Goal: Task Accomplishment & Management: Complete application form

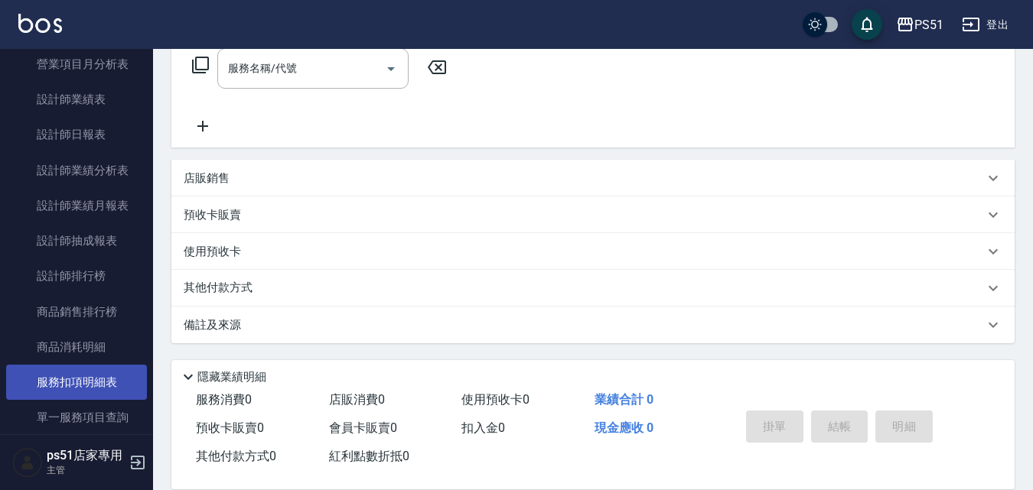
scroll to position [714, 0]
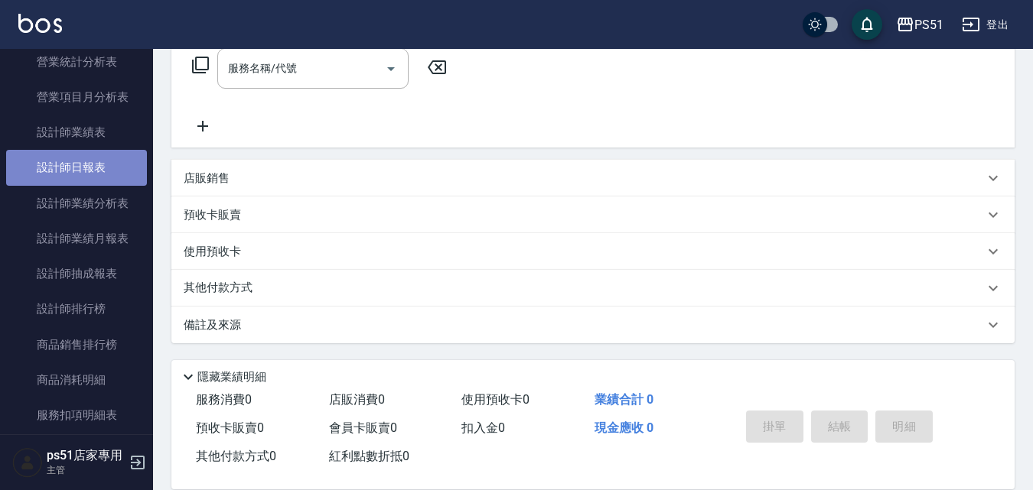
click at [105, 168] on link "設計師日報表" at bounding box center [76, 167] width 141 height 35
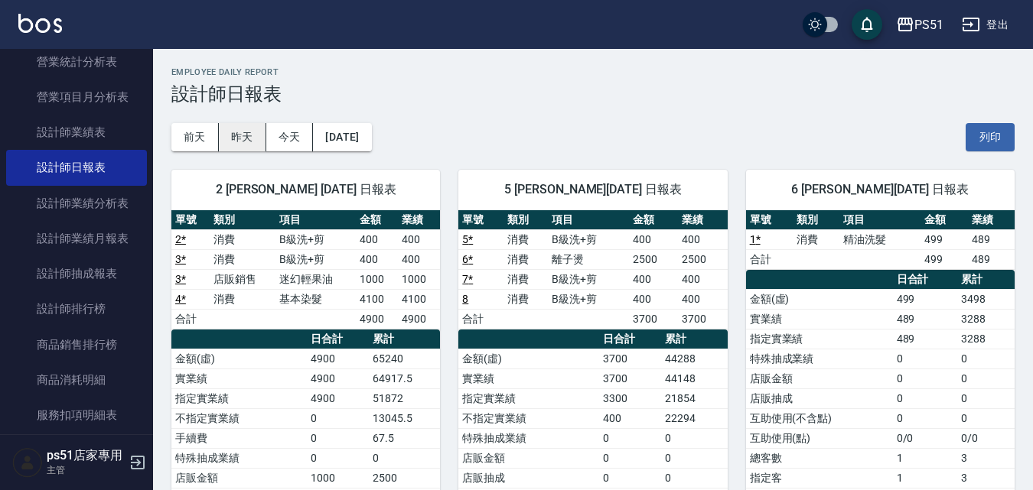
click at [254, 137] on button "昨天" at bounding box center [242, 137] width 47 height 28
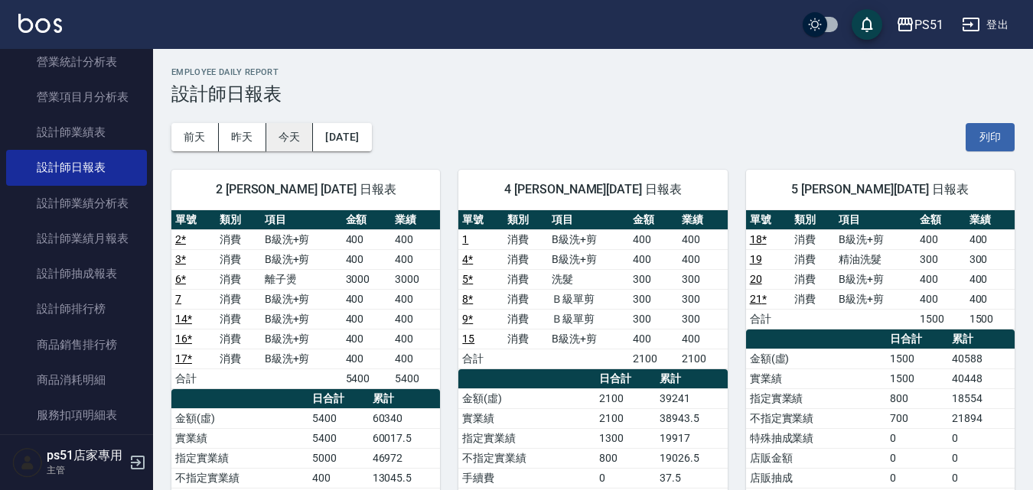
click at [276, 135] on button "今天" at bounding box center [289, 137] width 47 height 28
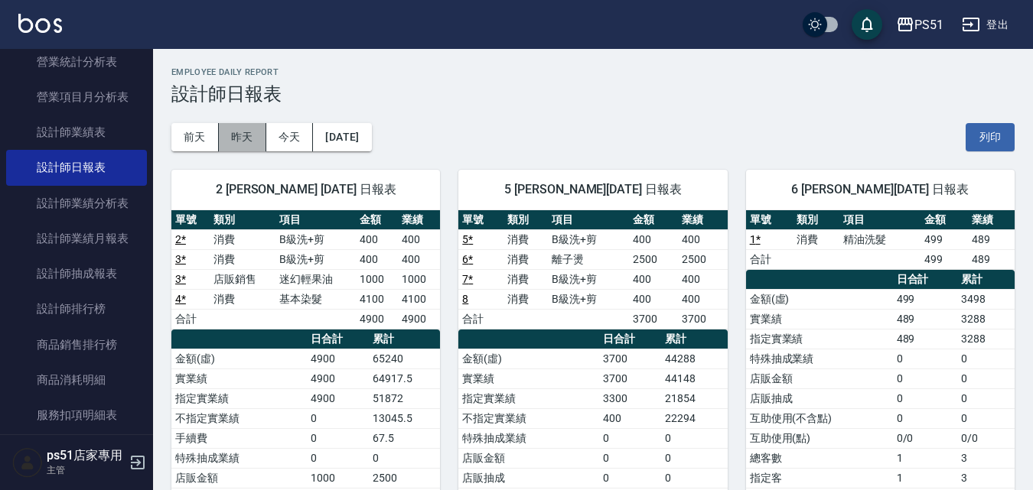
click at [249, 128] on button "昨天" at bounding box center [242, 137] width 47 height 28
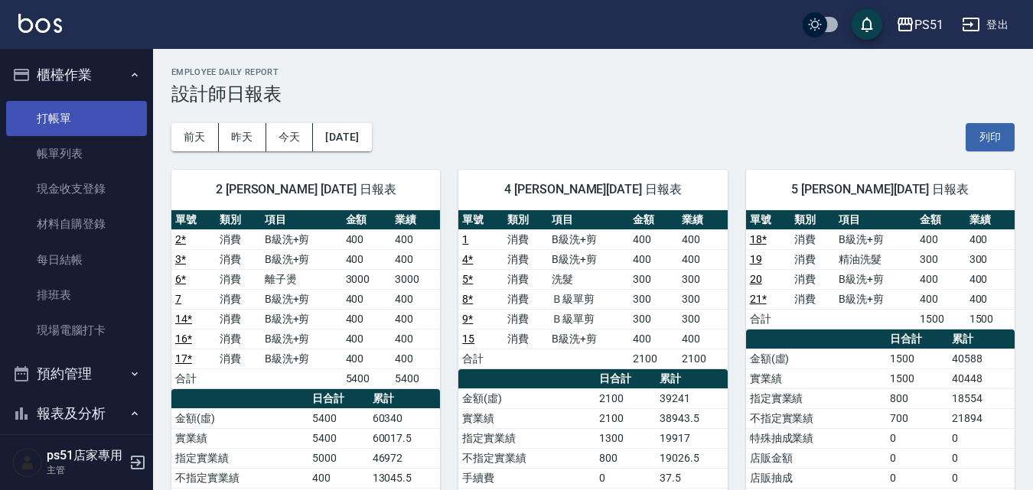
click at [73, 125] on link "打帳單" at bounding box center [76, 118] width 141 height 35
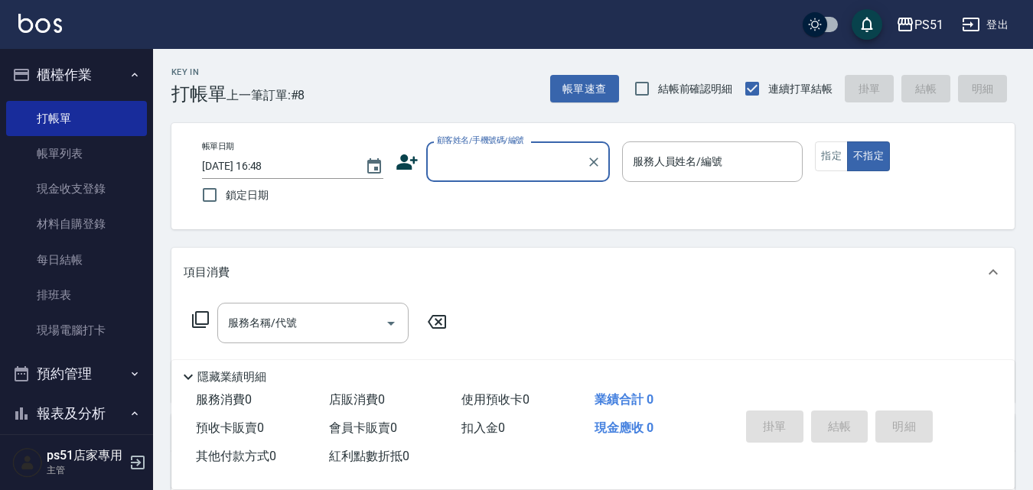
drag, startPoint x: 479, startPoint y: 159, endPoint x: 472, endPoint y: 174, distance: 16.1
click at [478, 160] on input "顧客姓名/手機號碼/編號" at bounding box center [506, 161] width 147 height 27
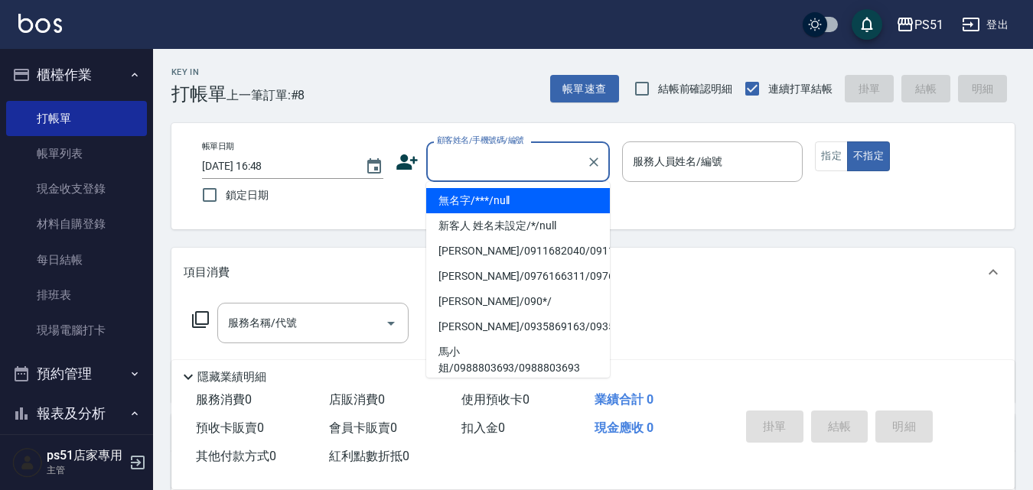
click at [488, 206] on li "無名字/***/null" at bounding box center [518, 200] width 184 height 25
type input "無名字/***/null"
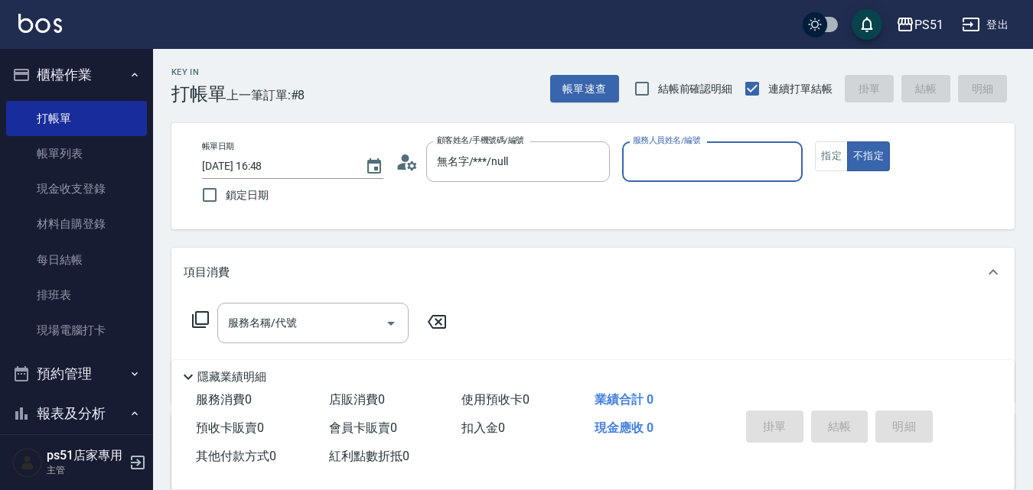
click at [669, 168] on input "服務人員姓名/編號" at bounding box center [713, 161] width 168 height 27
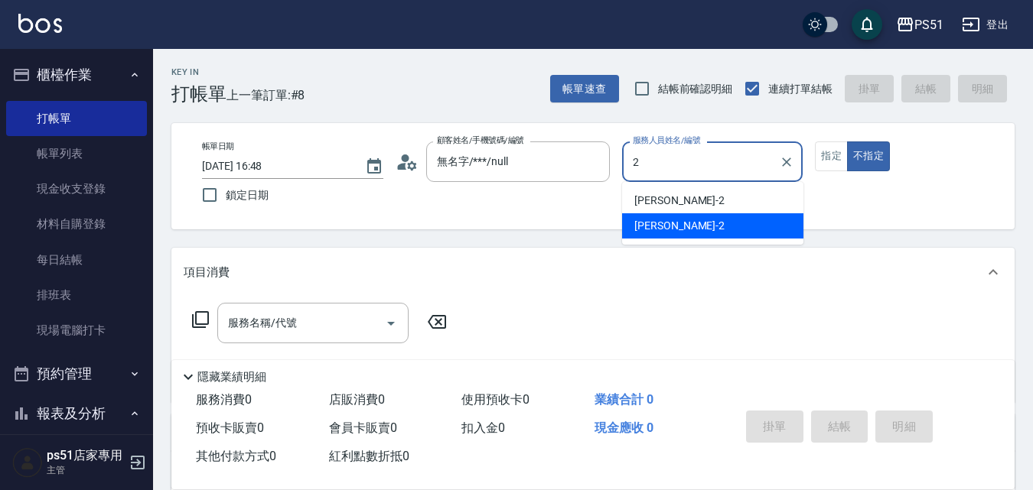
click at [672, 229] on div "[PERSON_NAME] -2" at bounding box center [712, 225] width 181 height 25
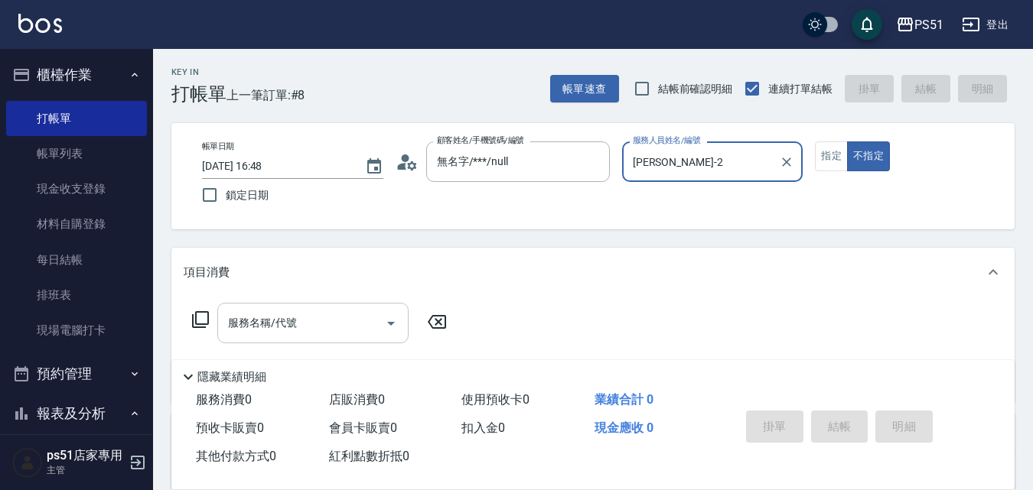
type input "[PERSON_NAME]-2"
click at [284, 334] on input "服務名稱/代號" at bounding box center [301, 323] width 155 height 27
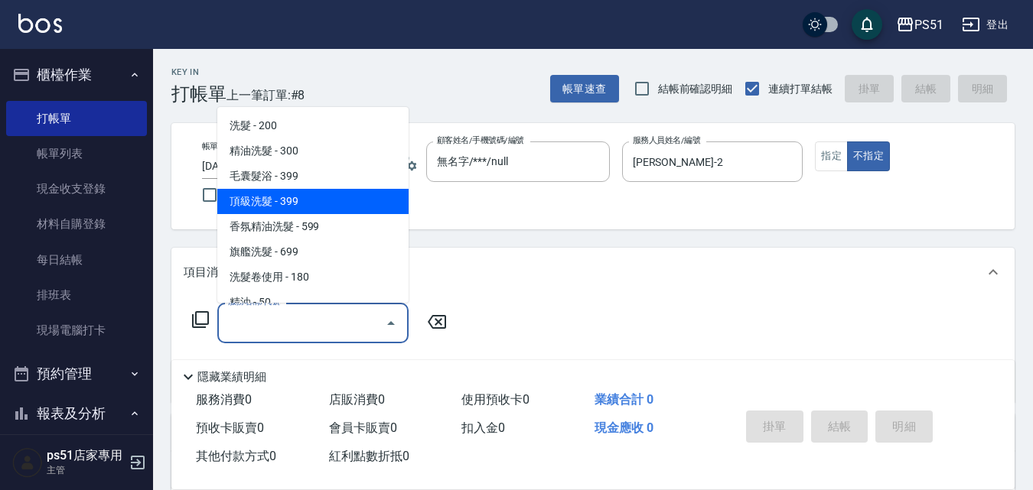
click at [342, 192] on span "頂級洗髮 - 399" at bounding box center [312, 201] width 191 height 25
type input "頂級洗髮(104)"
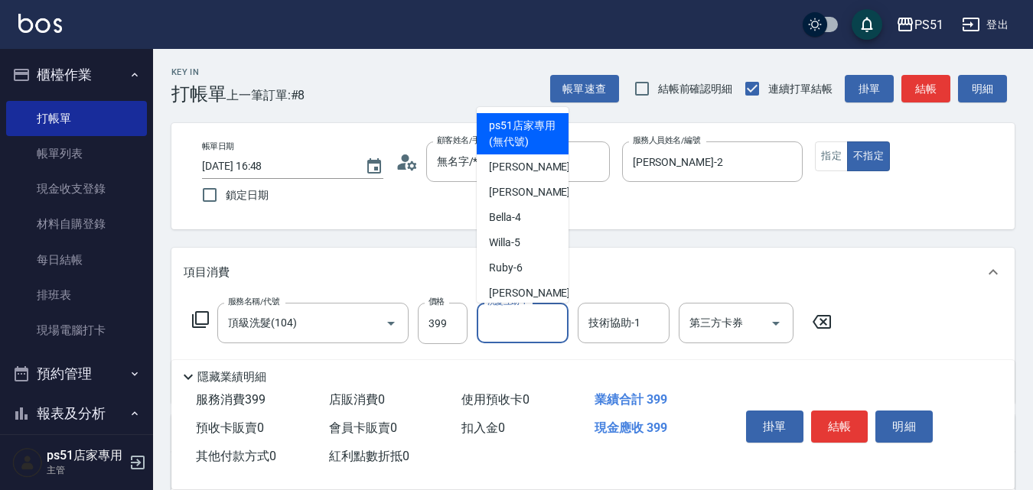
click at [510, 325] on input "洗髮互助-1" at bounding box center [522, 323] width 78 height 27
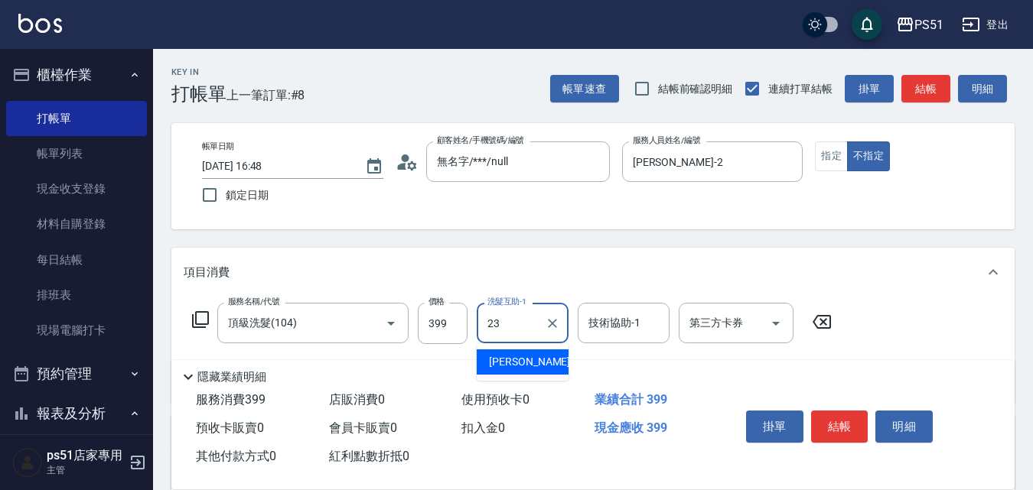
click at [523, 351] on div "[PERSON_NAME] -23" at bounding box center [523, 362] width 92 height 25
type input "[PERSON_NAME]-23"
click at [825, 411] on button "結帳" at bounding box center [839, 427] width 57 height 32
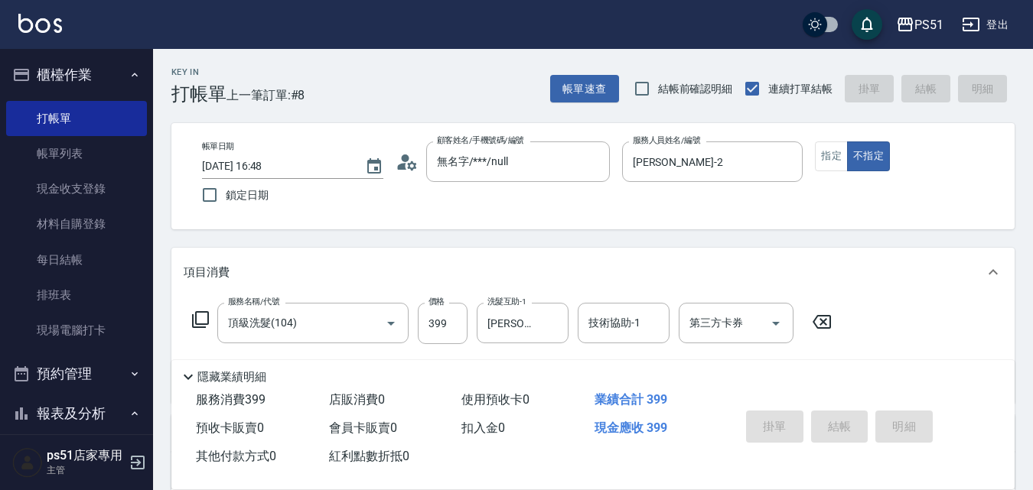
type input "[DATE] 16:54"
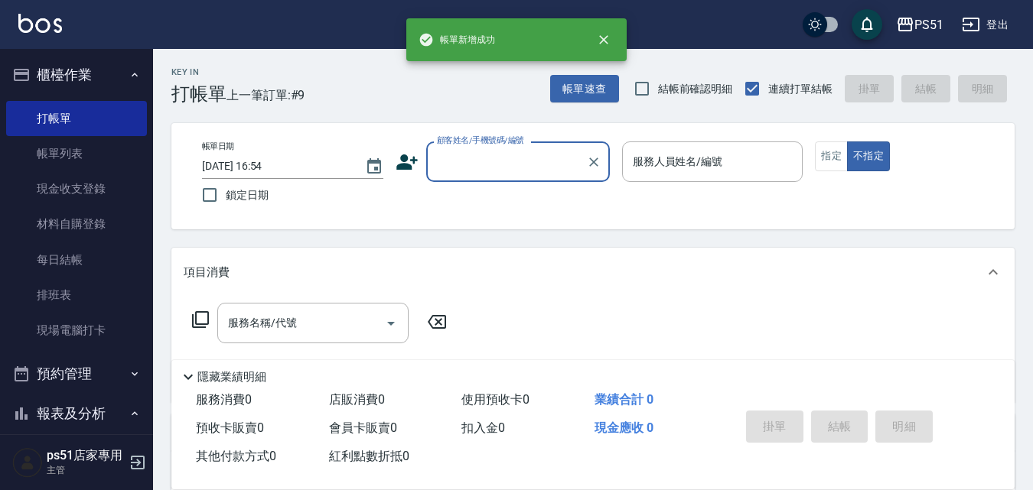
click at [507, 173] on input "顧客姓名/手機號碼/編號" at bounding box center [506, 161] width 147 height 27
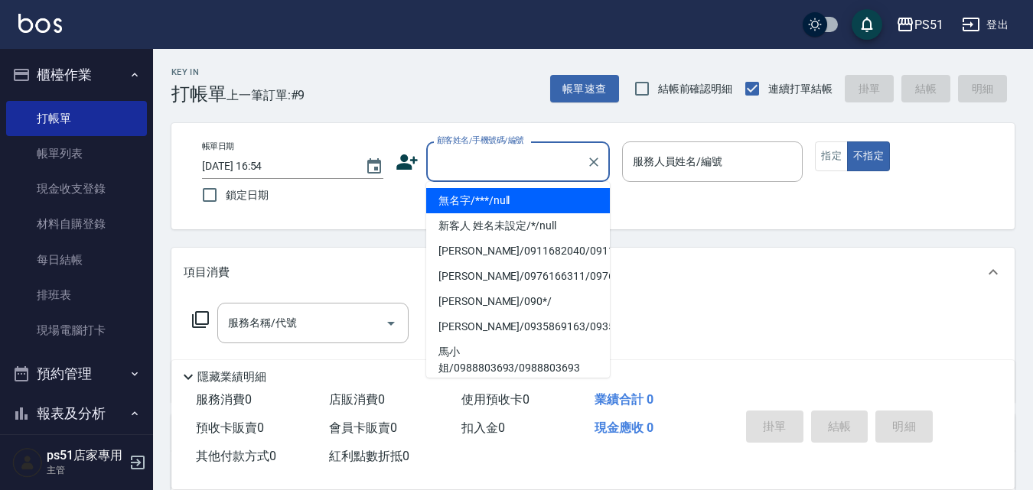
click at [506, 197] on li "無名字/***/null" at bounding box center [518, 200] width 184 height 25
type input "無名字/***/null"
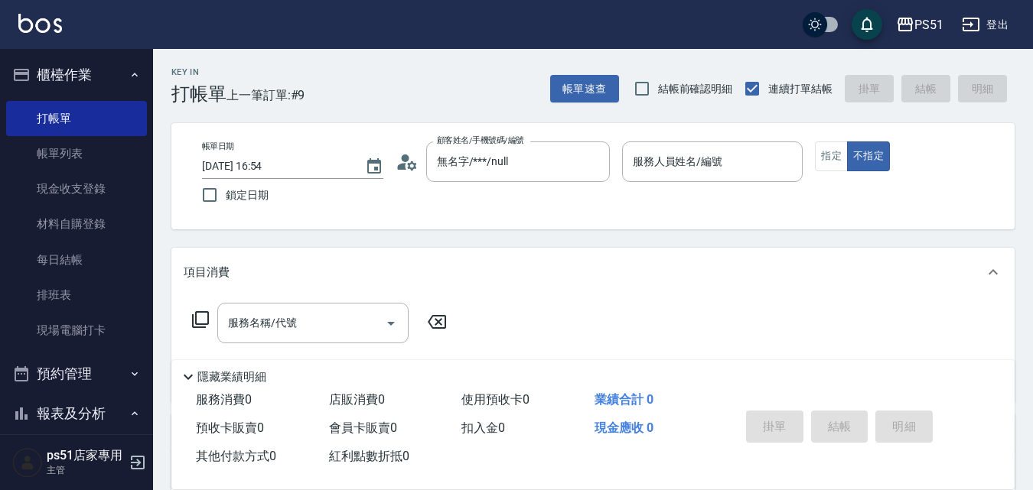
drag, startPoint x: 708, startPoint y: 137, endPoint x: 693, endPoint y: 159, distance: 26.5
click at [707, 139] on div "帳單日期 [DATE] 16:54 鎖定日期 顧客姓名/手機號碼/編號 無名字/***/null 顧客姓名/手機號碼/編號 服務人員姓名/編號 服務人員姓名/…" at bounding box center [592, 176] width 843 height 106
click at [693, 159] on div "服務人員姓名/編號 服務人員姓名/編號" at bounding box center [712, 162] width 181 height 41
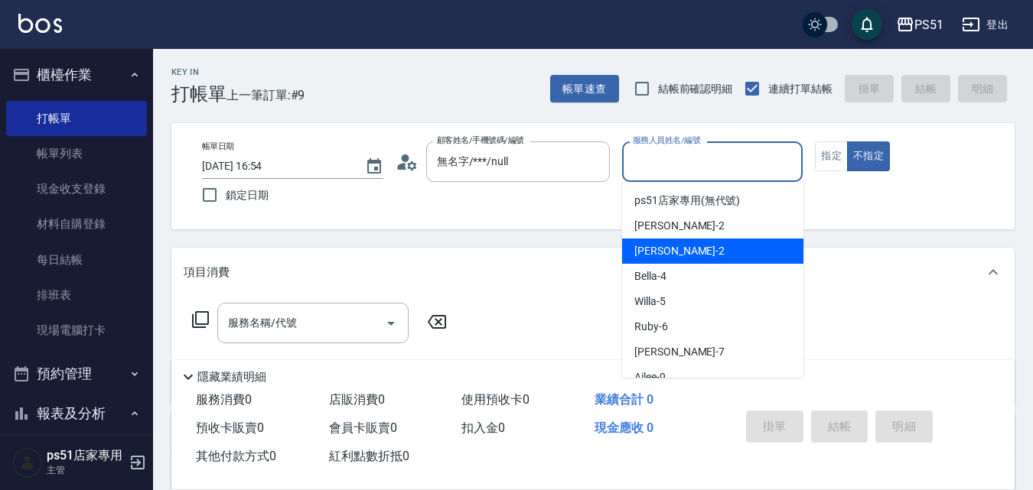
click at [676, 256] on div "[PERSON_NAME] -2" at bounding box center [712, 251] width 181 height 25
type input "[PERSON_NAME]-2"
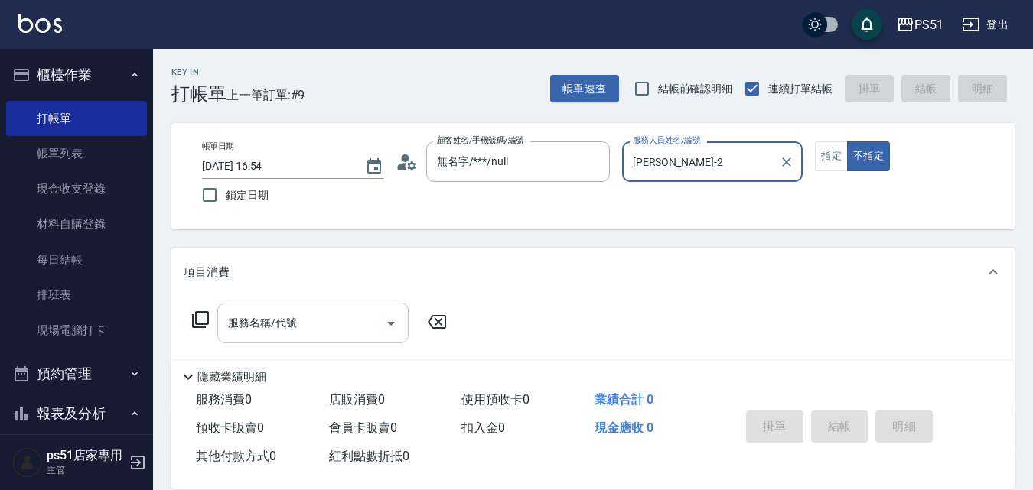
click at [293, 332] on input "服務名稱/代號" at bounding box center [301, 323] width 155 height 27
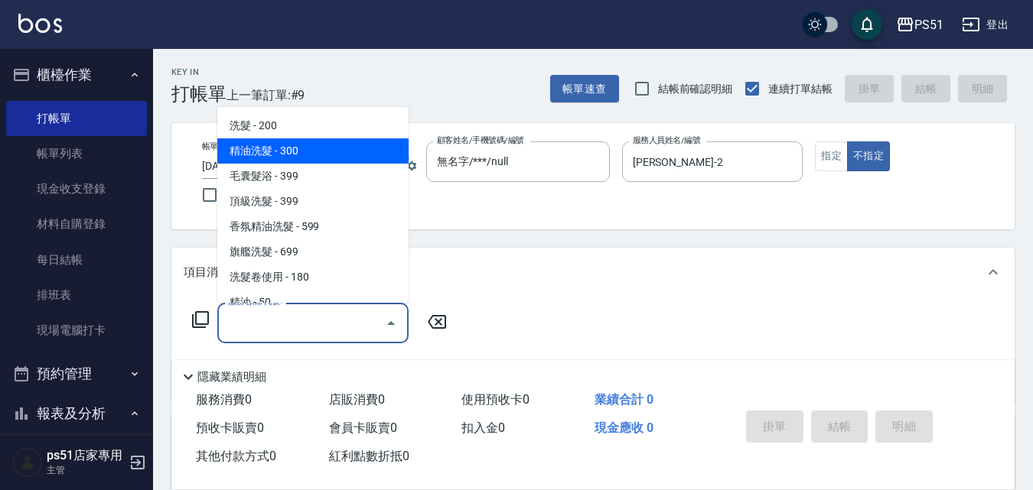
click at [304, 151] on span "精油洗髮 - 300" at bounding box center [312, 150] width 191 height 25
type input "精油洗髮(102)"
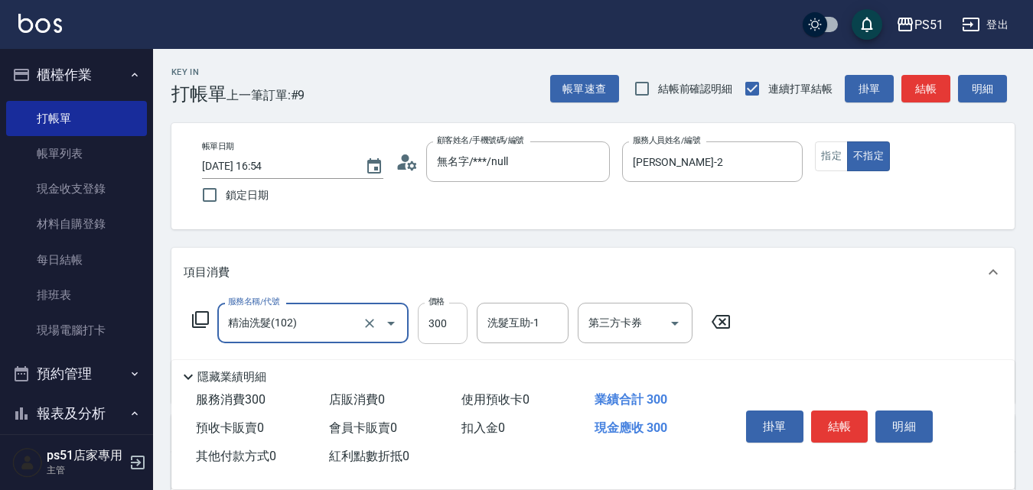
click at [437, 327] on input "300" at bounding box center [443, 323] width 50 height 41
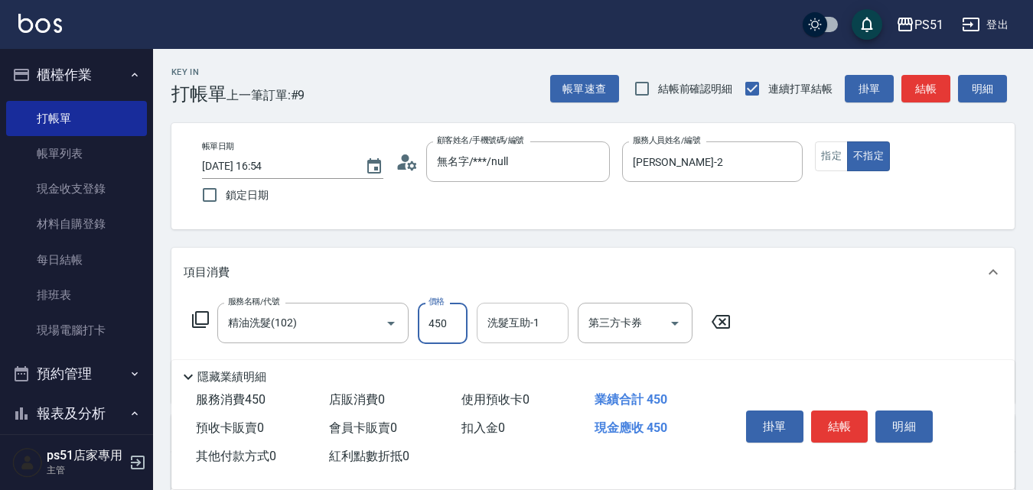
type input "450"
click at [496, 316] on div "洗髮互助-1 洗髮互助-1" at bounding box center [523, 323] width 92 height 41
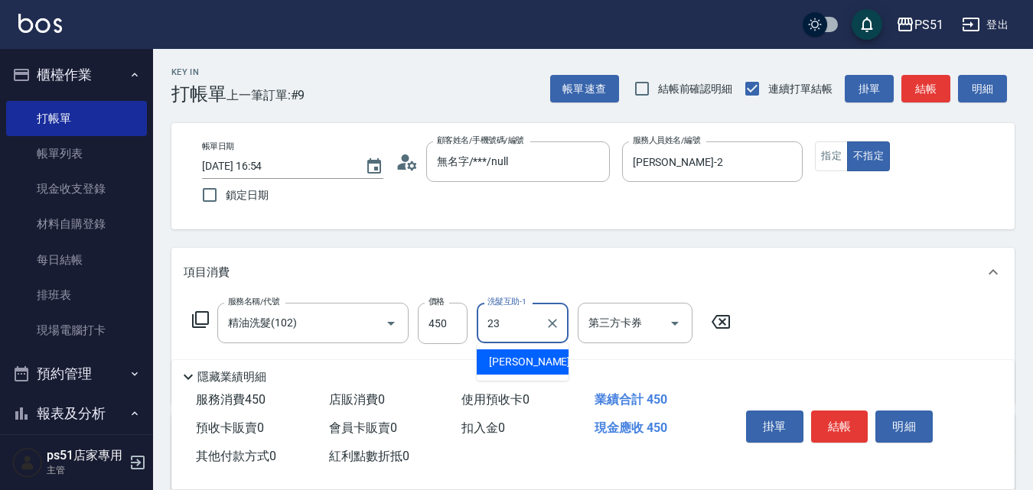
click at [519, 360] on span "[PERSON_NAME] -23" at bounding box center [537, 362] width 96 height 16
type input "[PERSON_NAME]-23"
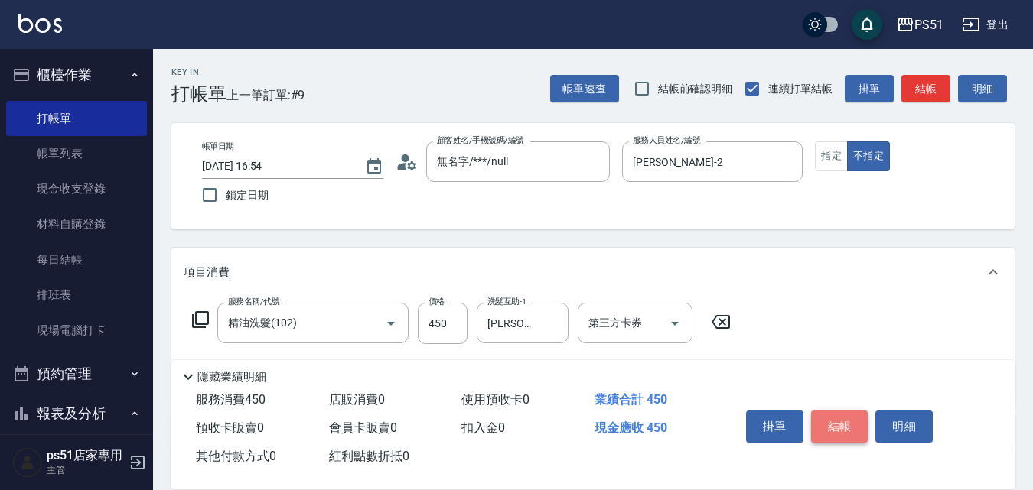
click at [838, 413] on button "結帳" at bounding box center [839, 427] width 57 height 32
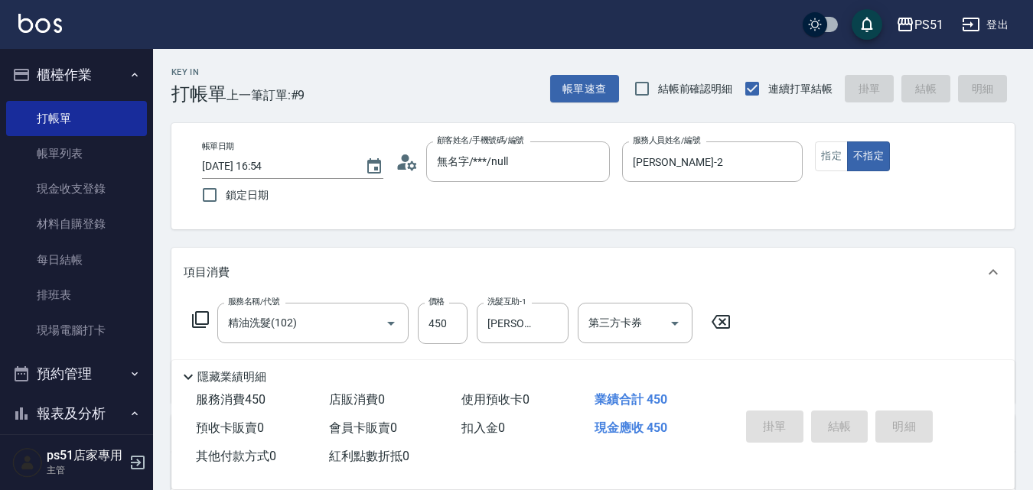
type input "[DATE] 16:55"
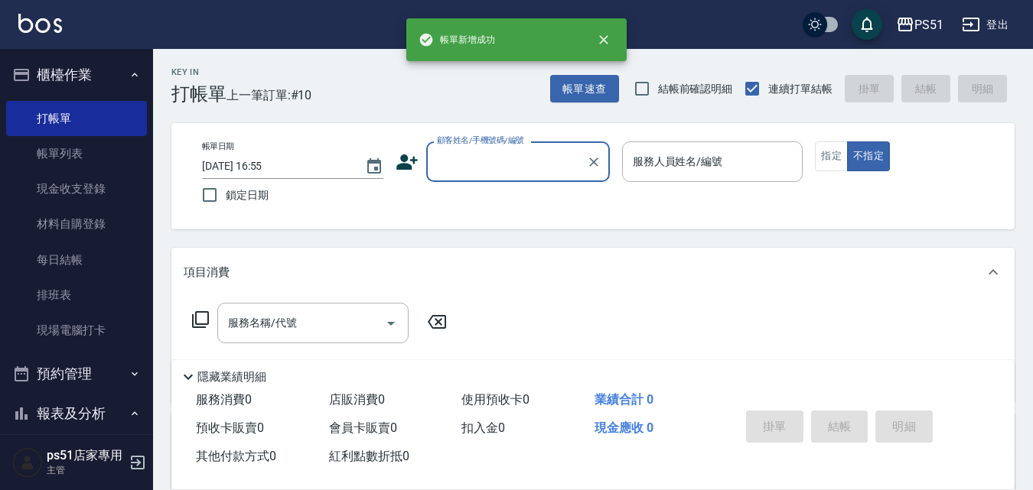
click at [523, 157] on input "顧客姓名/手機號碼/編號" at bounding box center [506, 161] width 147 height 27
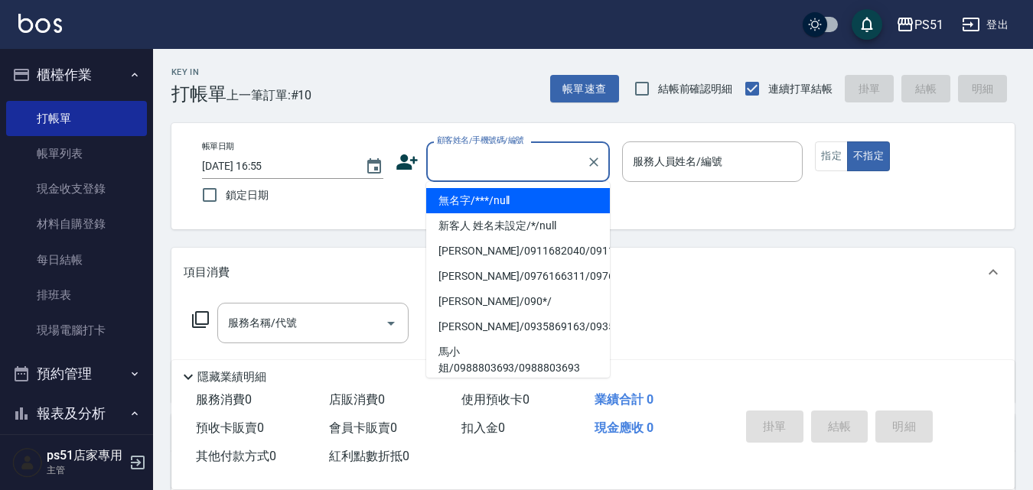
click at [519, 205] on li "無名字/***/null" at bounding box center [518, 200] width 184 height 25
type input "無名字/***/null"
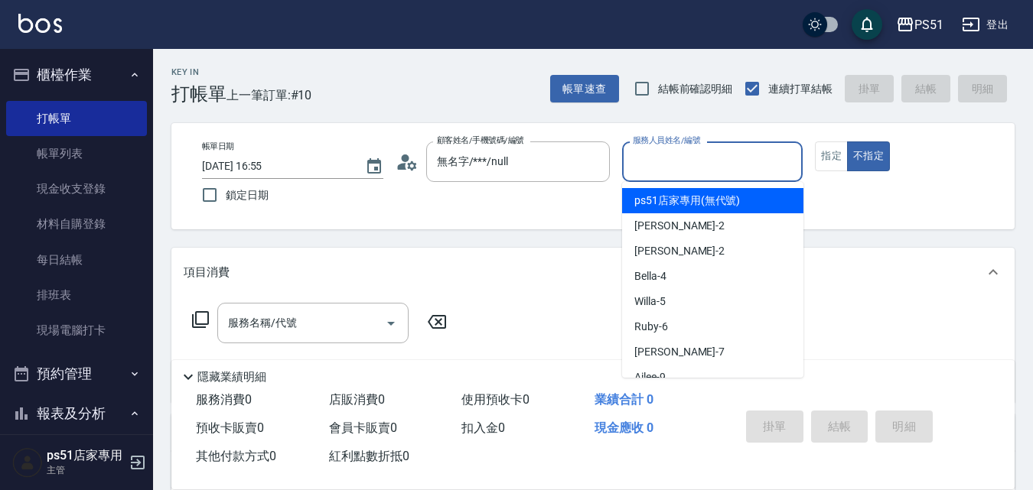
click at [722, 164] on input "服務人員姓名/編號" at bounding box center [713, 161] width 168 height 27
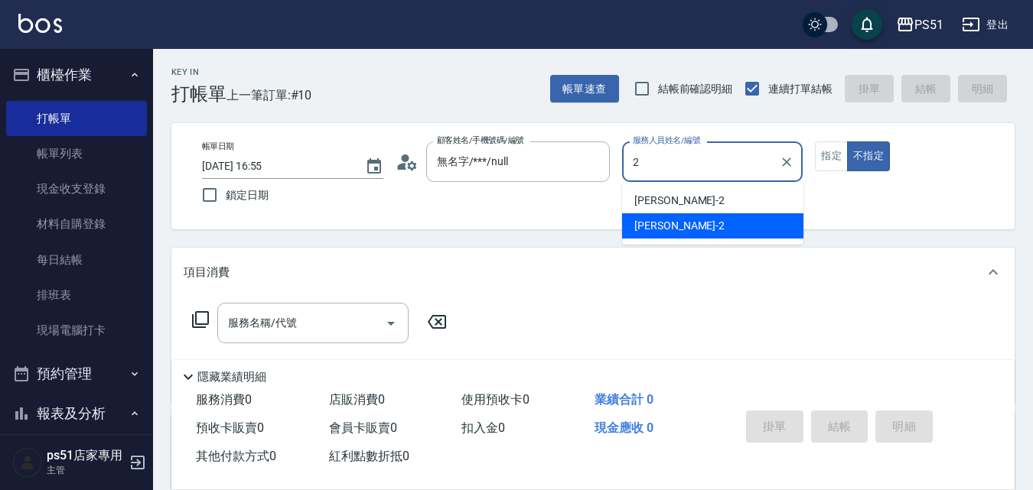
click at [722, 222] on div "[PERSON_NAME] -2" at bounding box center [712, 225] width 181 height 25
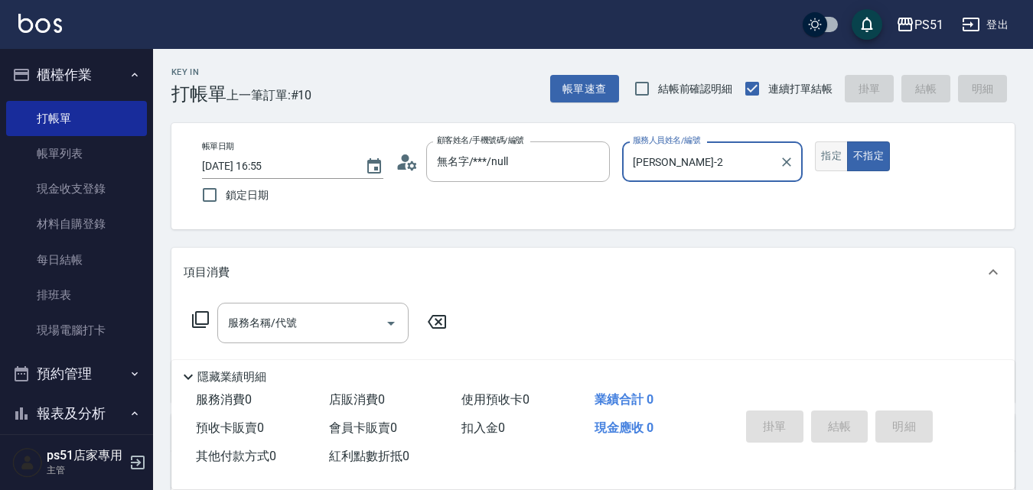
type input "[PERSON_NAME]-2"
click at [838, 164] on button "指定" at bounding box center [831, 157] width 33 height 30
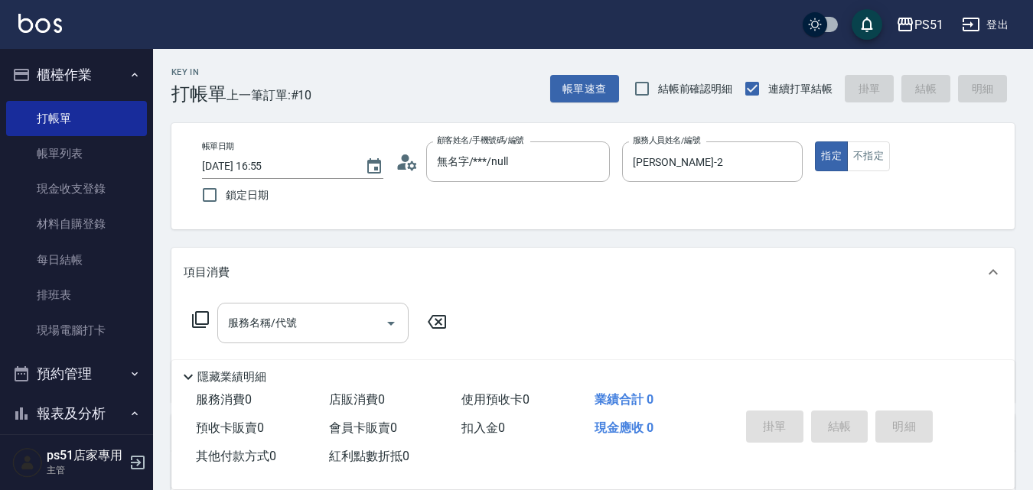
click at [253, 325] on div "服務名稱/代號 服務名稱/代號" at bounding box center [312, 323] width 191 height 41
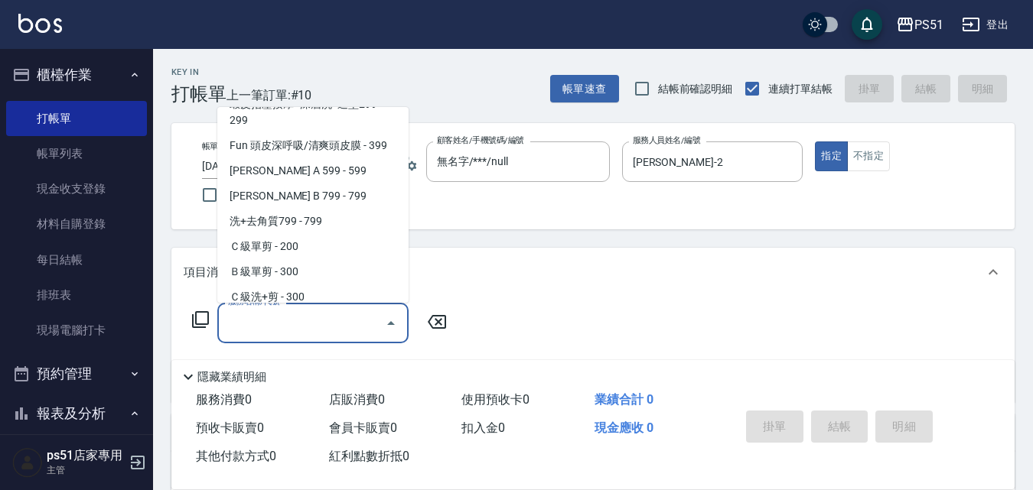
scroll to position [357, 0]
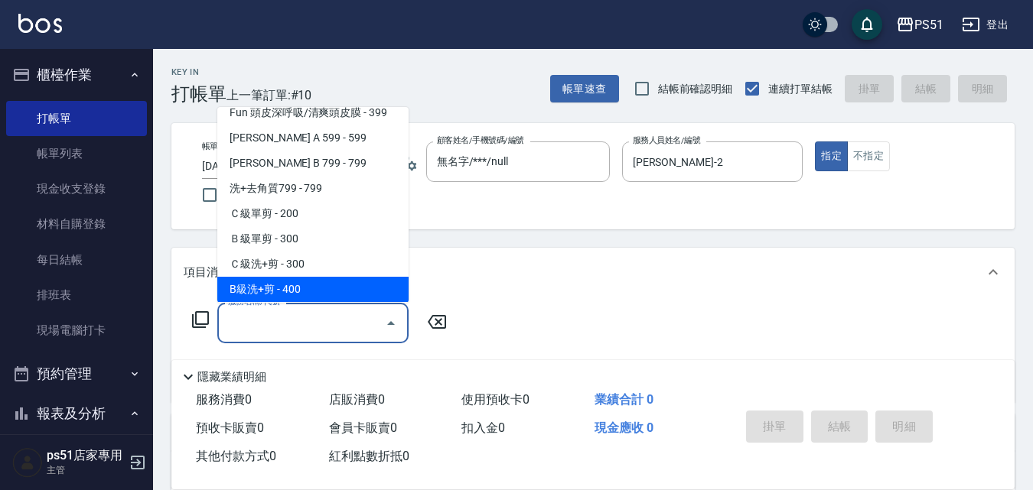
click at [318, 287] on span "B級洗+剪 - 400" at bounding box center [312, 289] width 191 height 25
type input "B級洗+剪(204)"
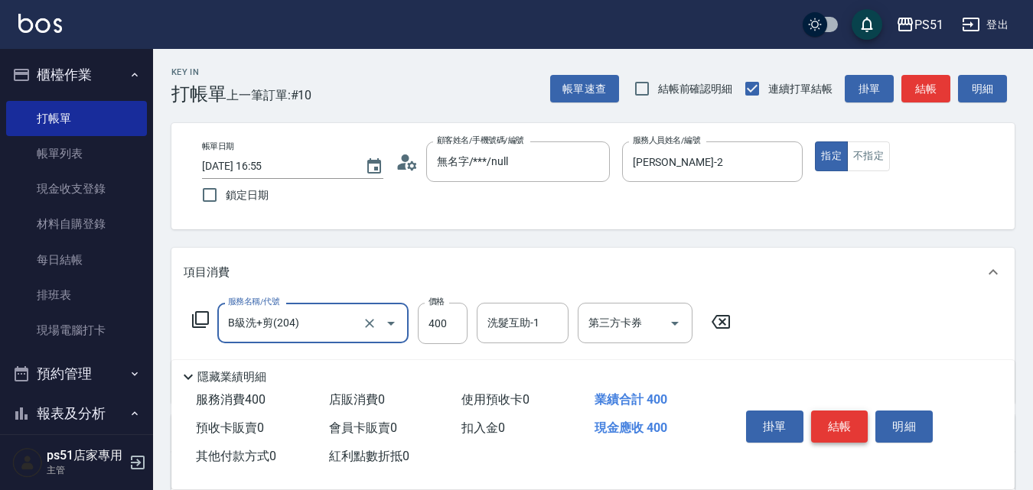
click at [847, 423] on button "結帳" at bounding box center [839, 427] width 57 height 32
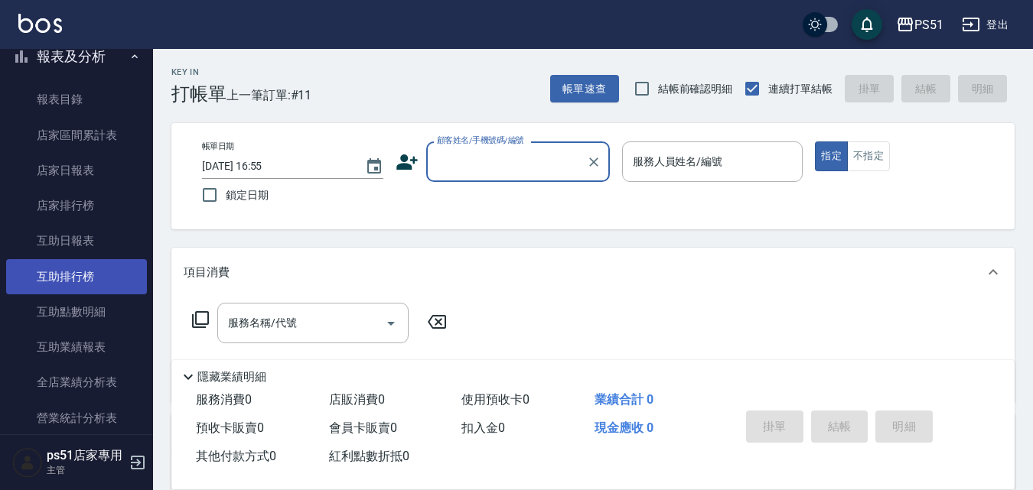
scroll to position [536, 0]
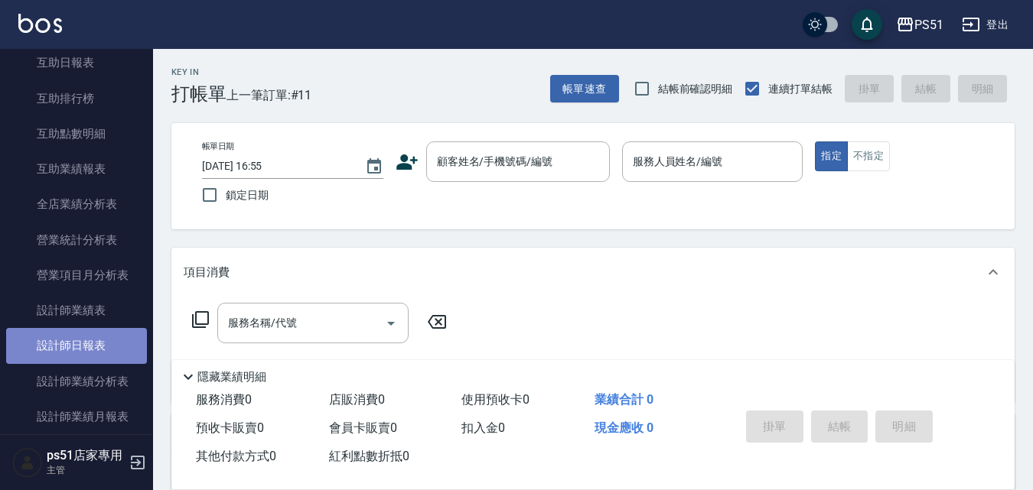
click at [115, 337] on link "設計師日報表" at bounding box center [76, 345] width 141 height 35
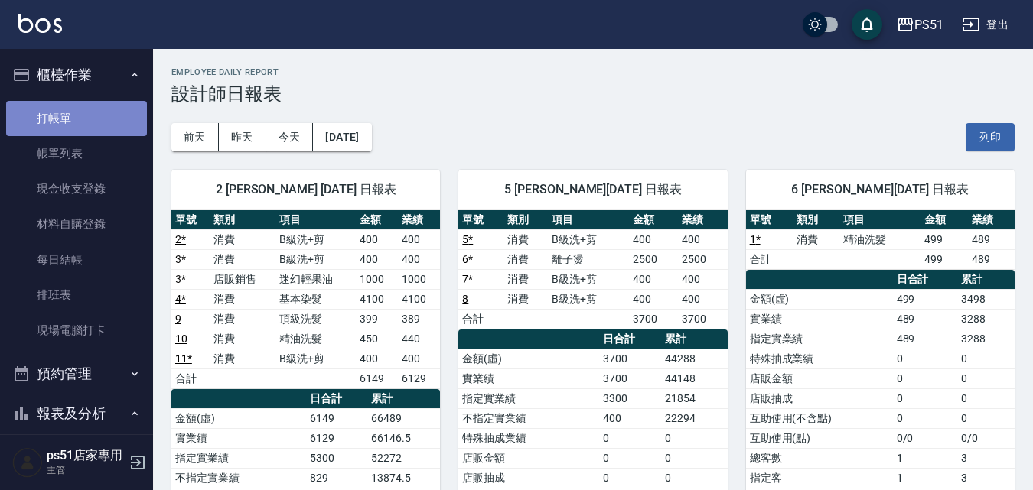
click at [85, 109] on link "打帳單" at bounding box center [76, 118] width 141 height 35
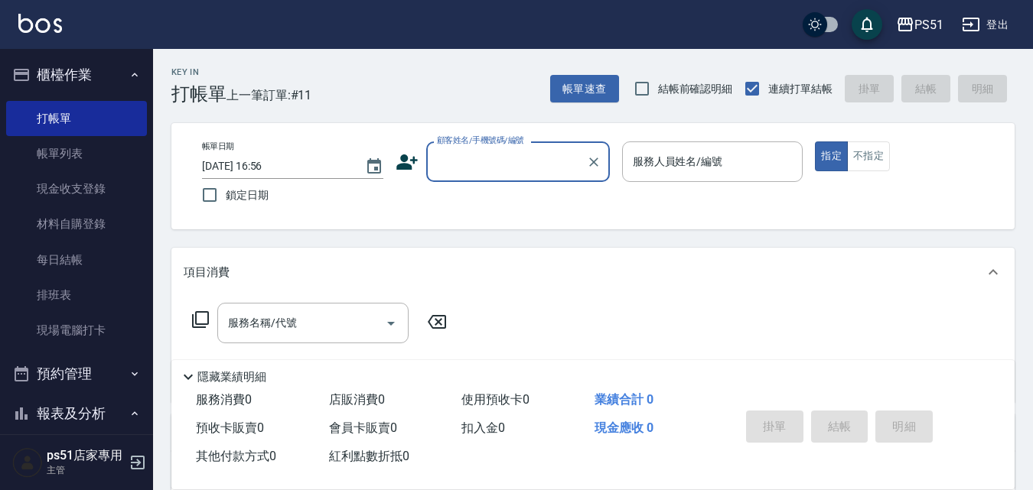
click at [466, 157] on input "顧客姓名/手機號碼/編號" at bounding box center [506, 161] width 147 height 27
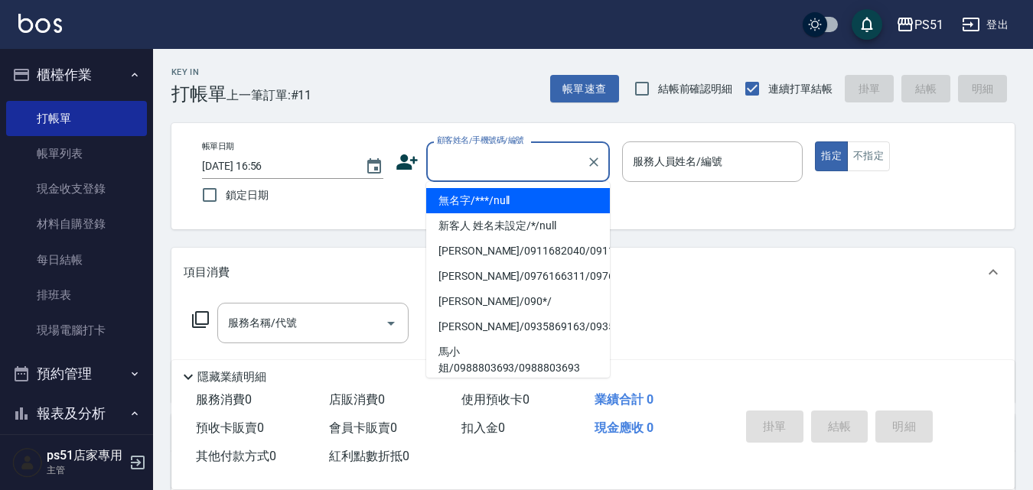
click at [481, 207] on li "無名字/***/null" at bounding box center [518, 200] width 184 height 25
type input "無名字/***/null"
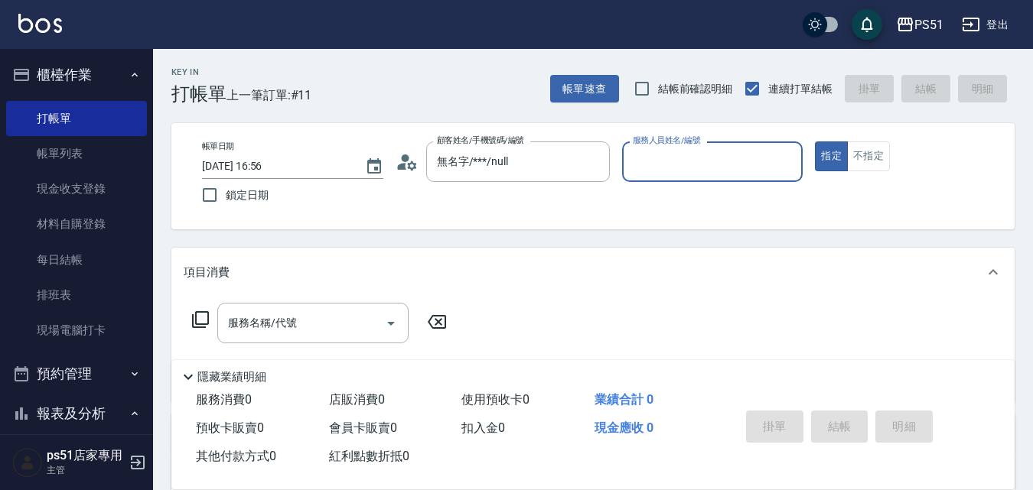
click at [679, 164] on input "服務人員姓名/編號" at bounding box center [713, 161] width 168 height 27
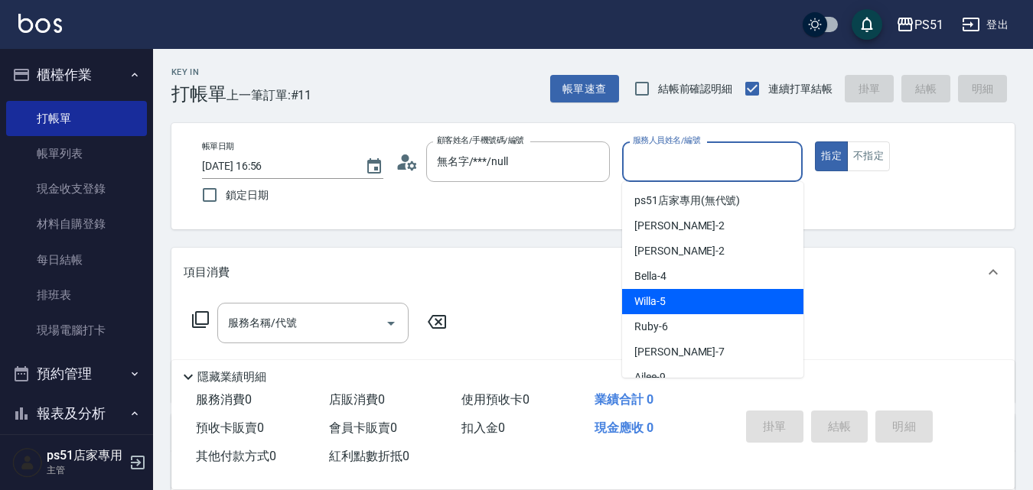
click at [668, 291] on div "Willa -5" at bounding box center [712, 301] width 181 height 25
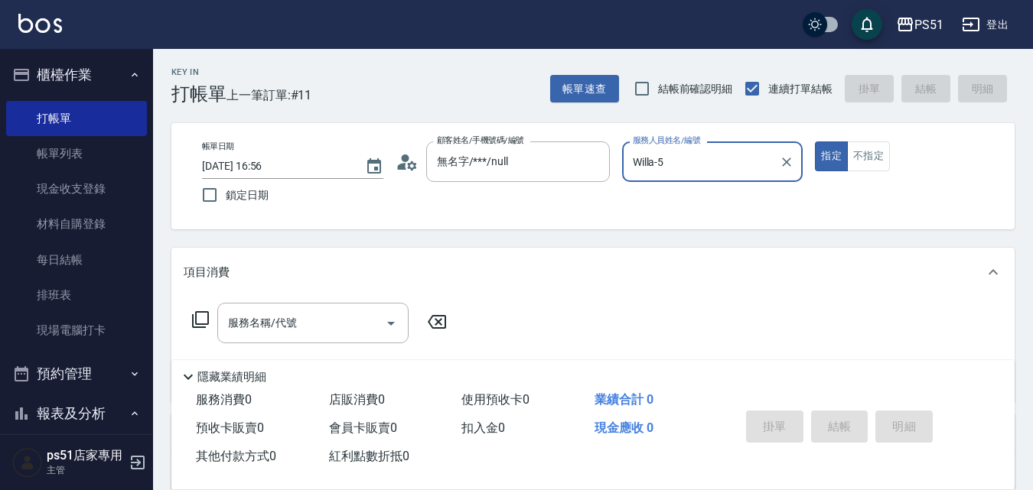
click at [699, 173] on input "Willa-5" at bounding box center [701, 161] width 145 height 27
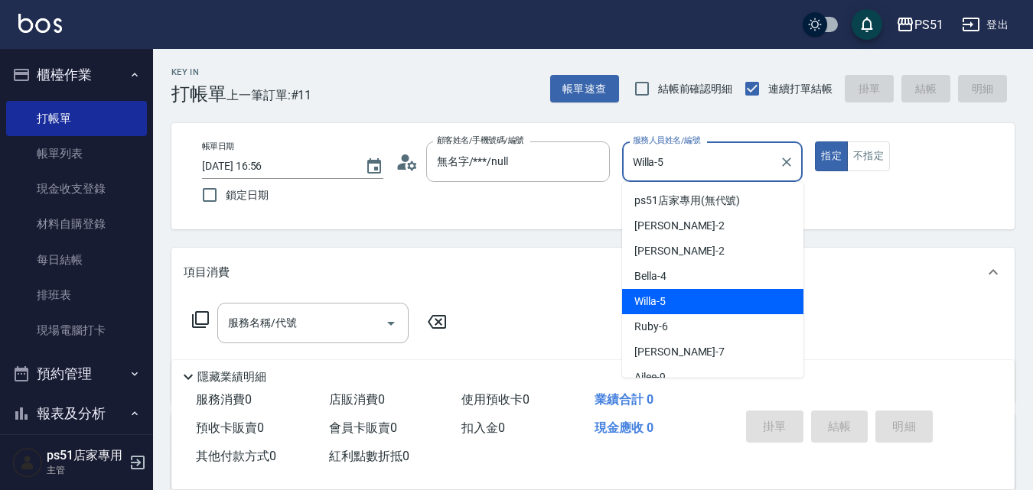
click at [681, 277] on div "Bella -4" at bounding box center [712, 276] width 181 height 25
type input "Bella-4"
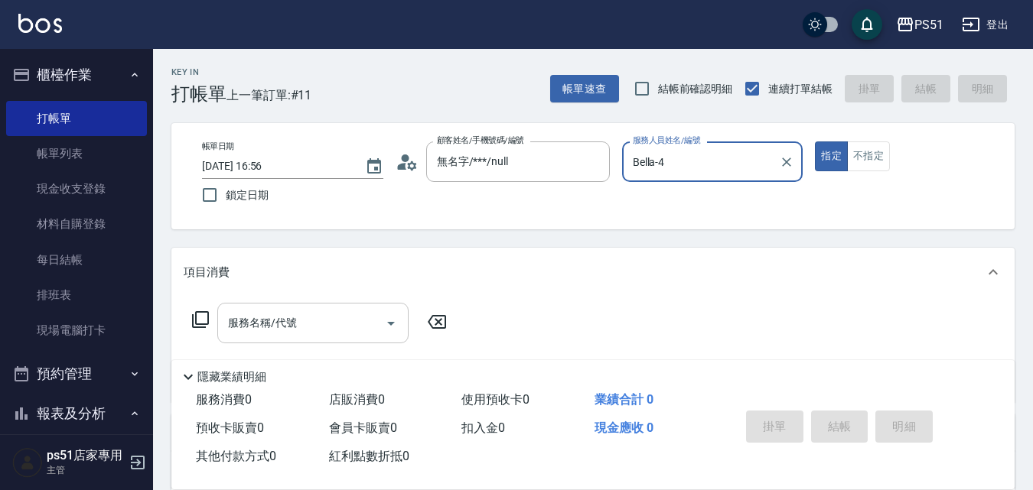
click at [334, 337] on input "服務名稱/代號" at bounding box center [301, 323] width 155 height 27
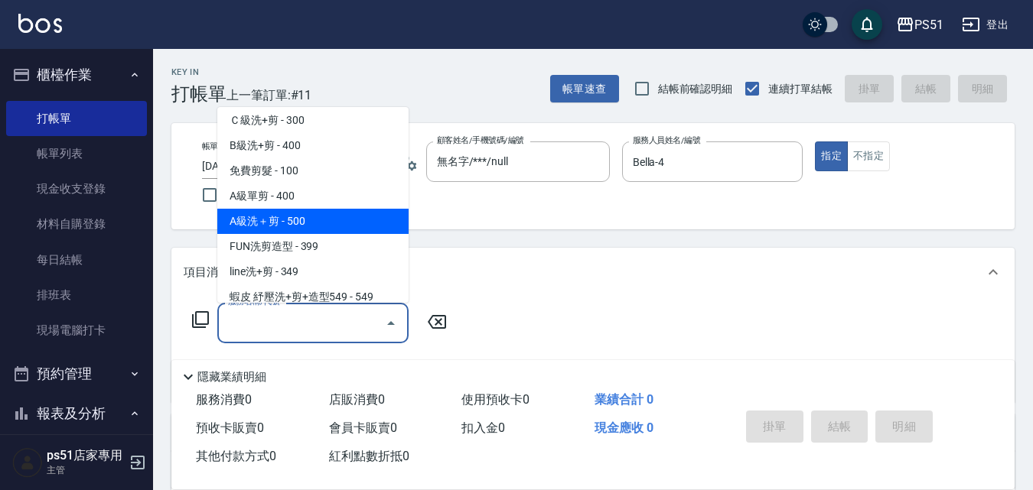
scroll to position [536, 0]
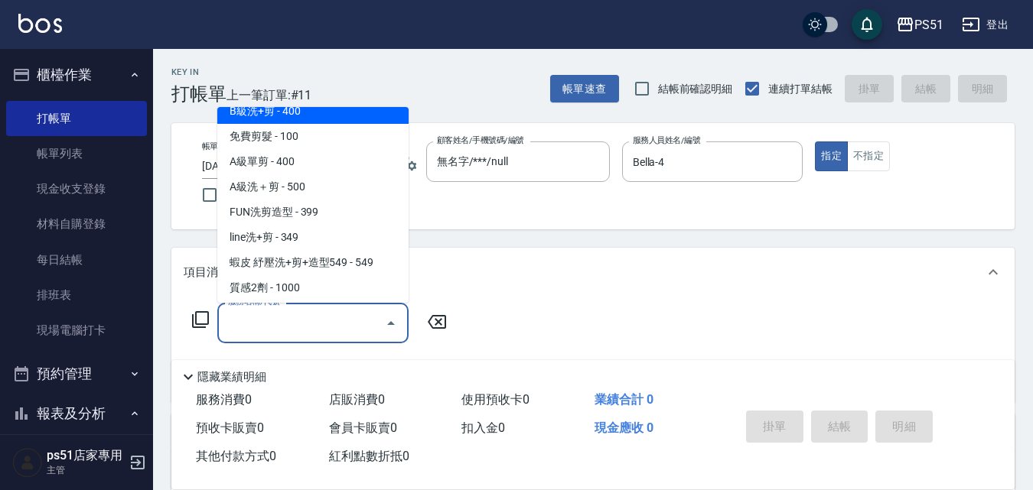
click at [334, 118] on span "B級洗+剪 - 400" at bounding box center [312, 111] width 191 height 25
type input "B級洗+剪(204)"
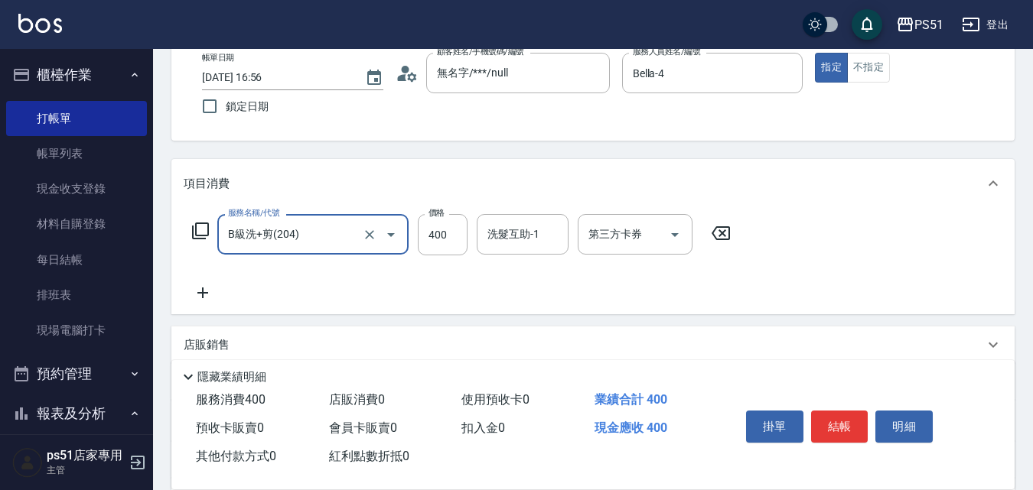
scroll to position [178, 0]
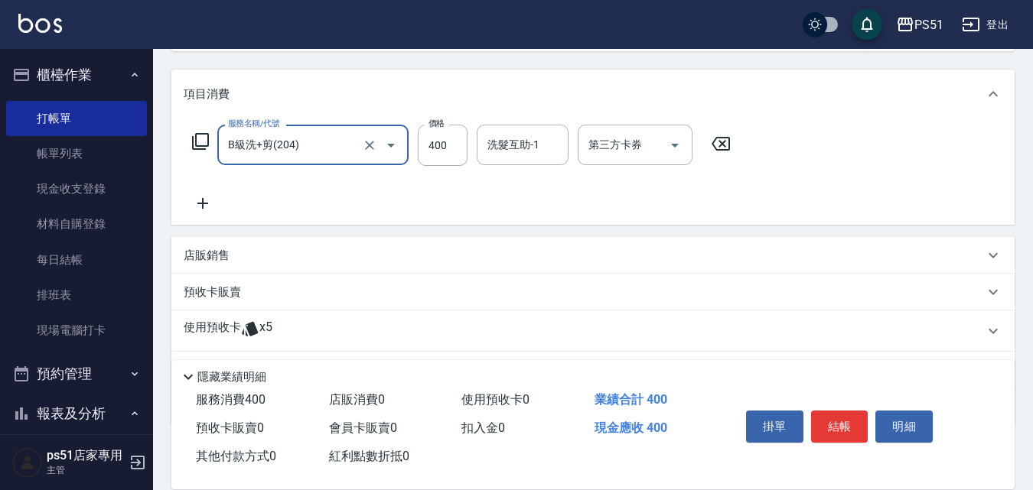
click at [209, 190] on div "服務名稱/代號 B級洗+剪(204) 服務名稱/代號 價格 400 價格 洗髮互助-1 洗髮互助-1 第三方卡券 第三方卡券" at bounding box center [462, 169] width 556 height 88
click at [196, 200] on icon at bounding box center [203, 203] width 38 height 18
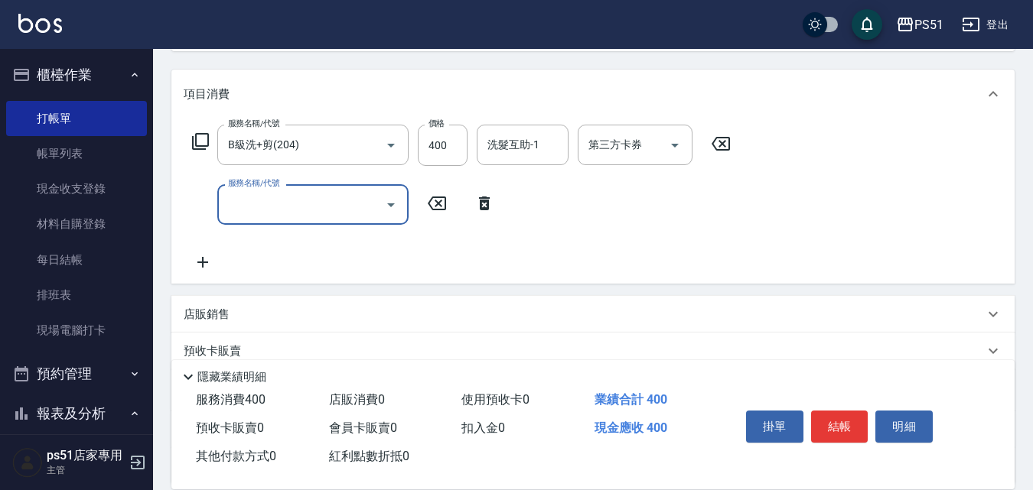
click at [270, 199] on input "服務名稱/代號" at bounding box center [301, 204] width 155 height 27
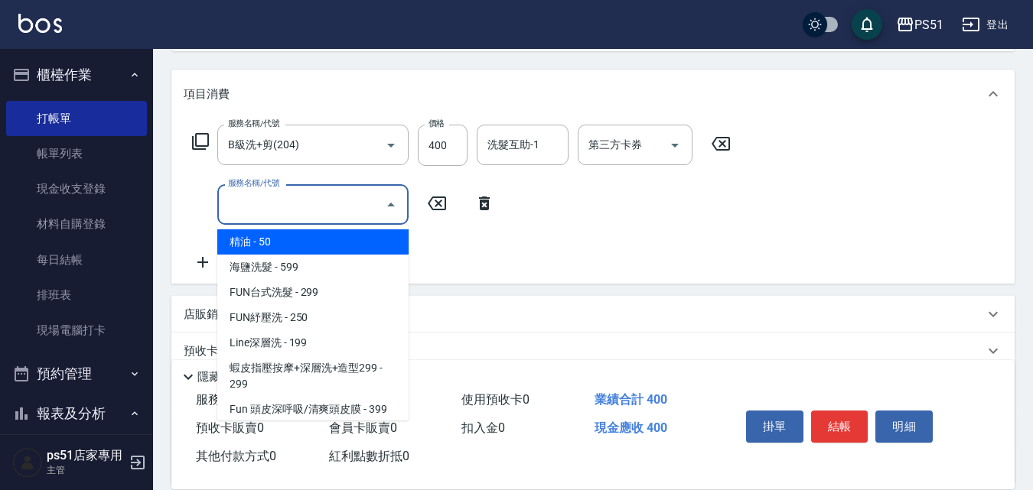
click at [302, 234] on span "精油 - 50" at bounding box center [312, 242] width 191 height 25
type input "精油(108)"
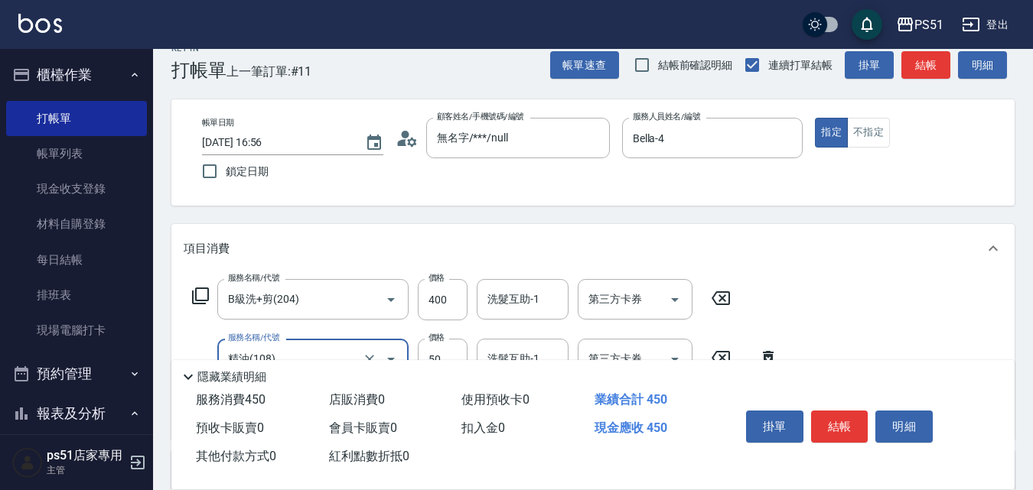
scroll to position [0, 0]
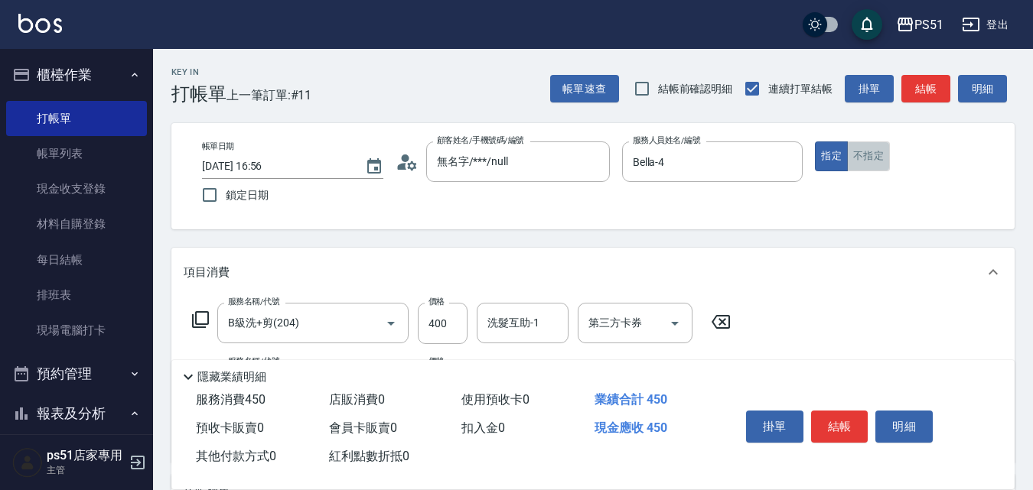
click at [885, 152] on button "不指定" at bounding box center [868, 157] width 43 height 30
click at [917, 93] on button "結帳" at bounding box center [925, 89] width 49 height 28
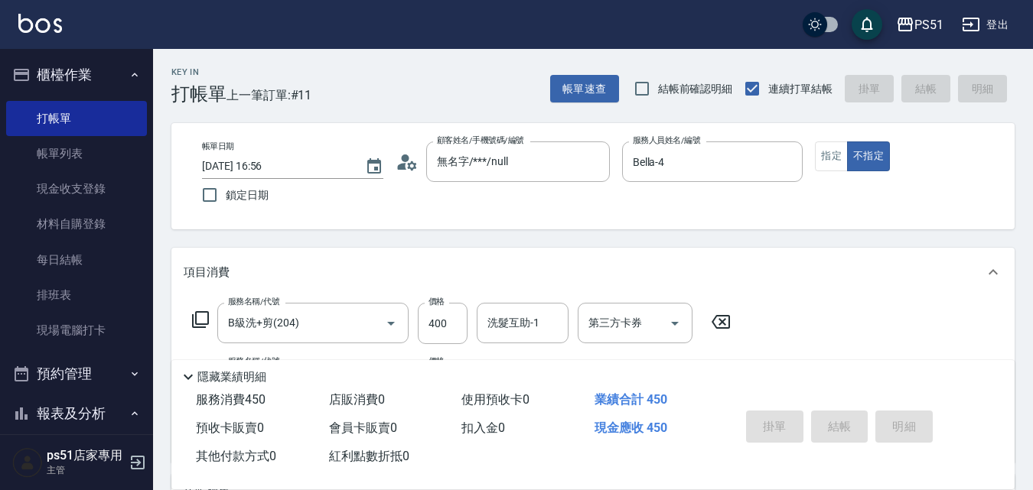
type input "[DATE] 17:09"
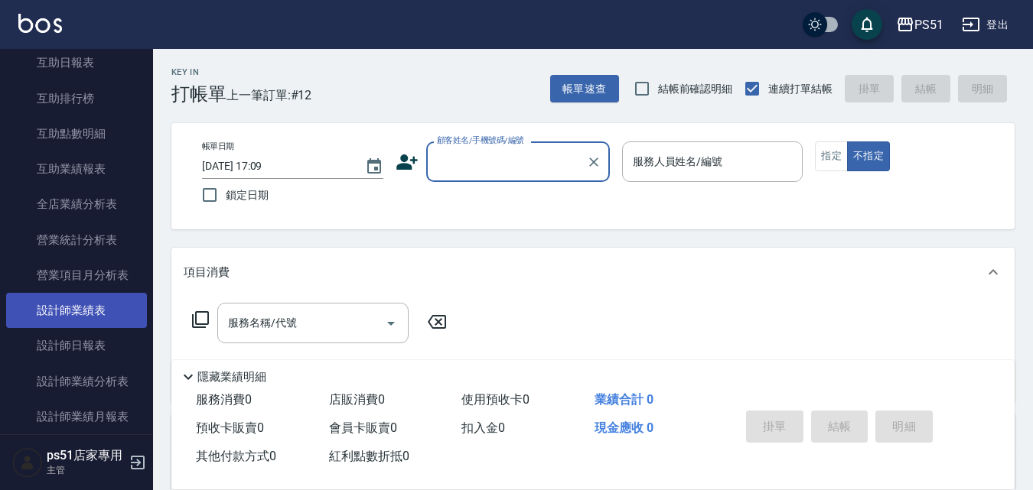
scroll to position [714, 0]
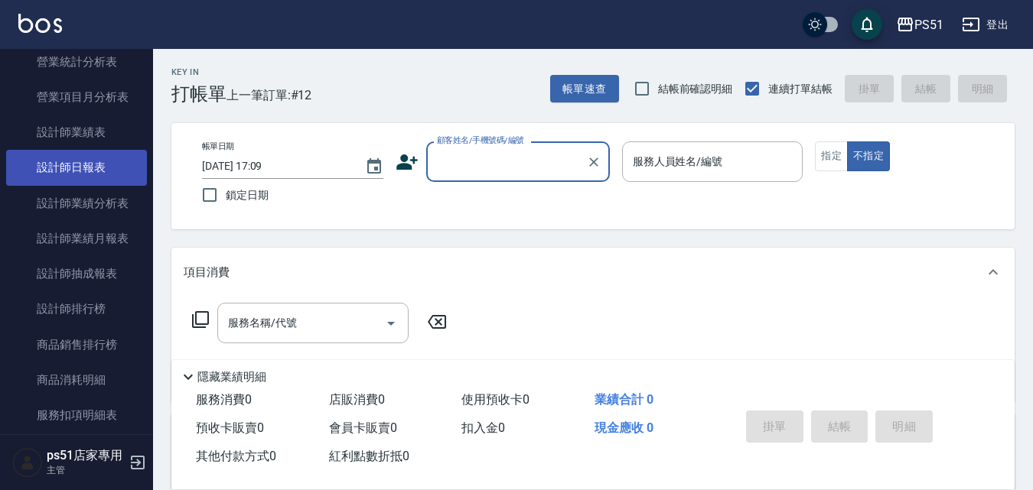
click at [103, 179] on link "設計師日報表" at bounding box center [76, 167] width 141 height 35
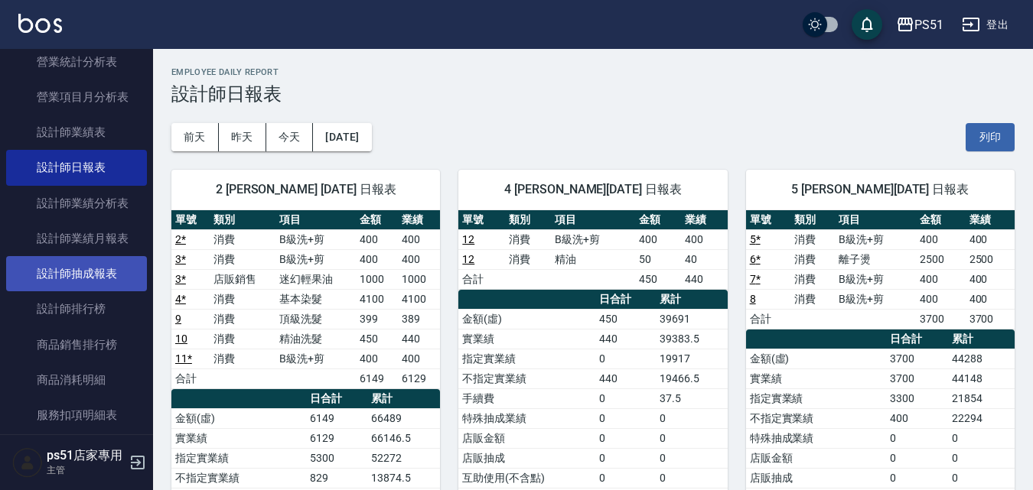
scroll to position [893, 0]
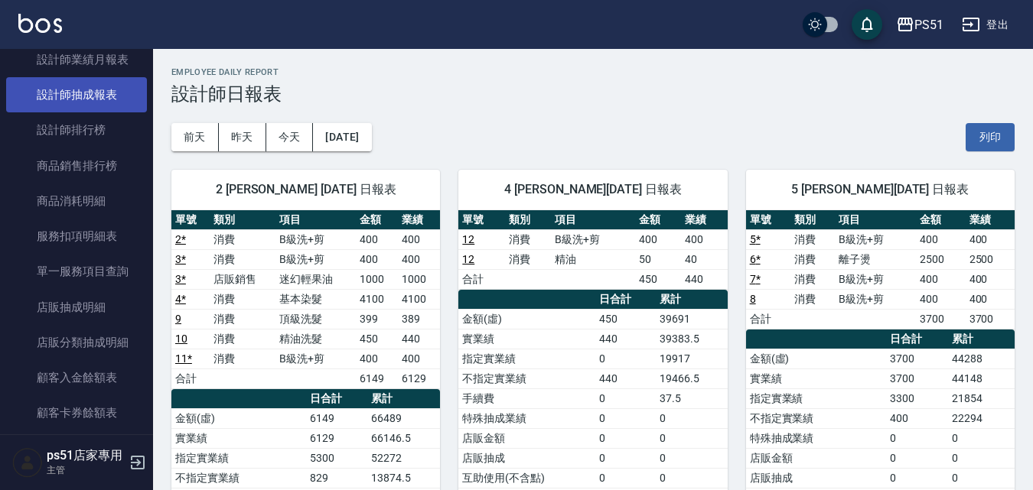
click at [109, 92] on link "設計師抽成報表" at bounding box center [76, 94] width 141 height 35
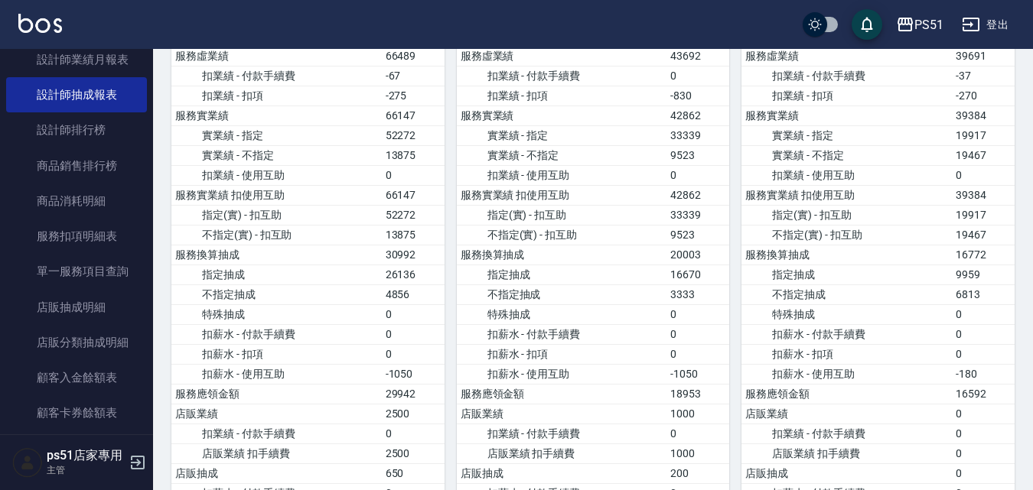
scroll to position [178, 0]
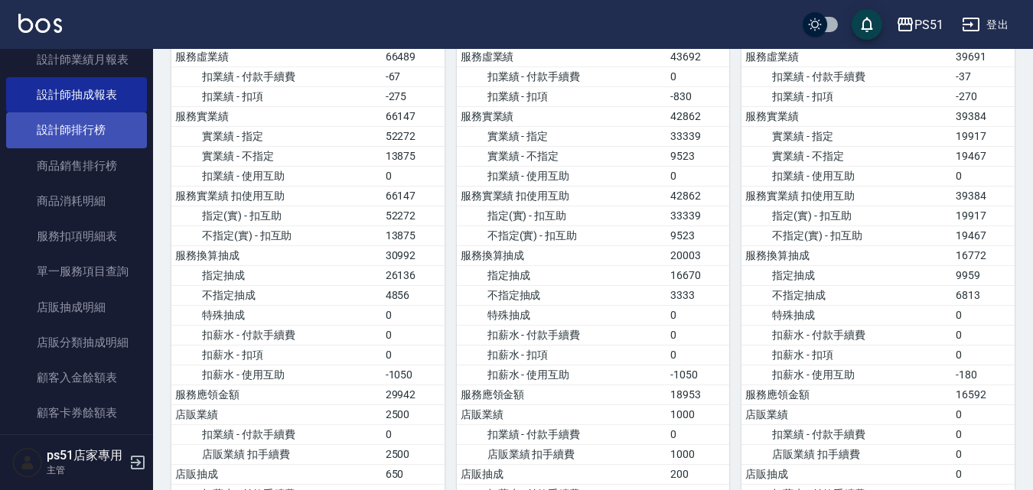
click at [103, 138] on link "設計師排行榜" at bounding box center [76, 129] width 141 height 35
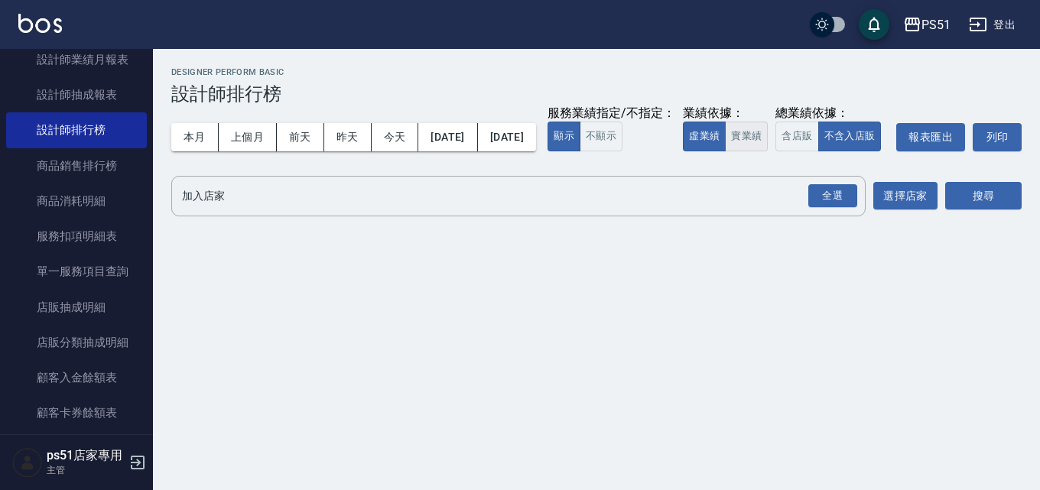
click at [725, 151] on button "實業績" at bounding box center [746, 137] width 43 height 30
click at [814, 208] on div "全選" at bounding box center [833, 196] width 49 height 24
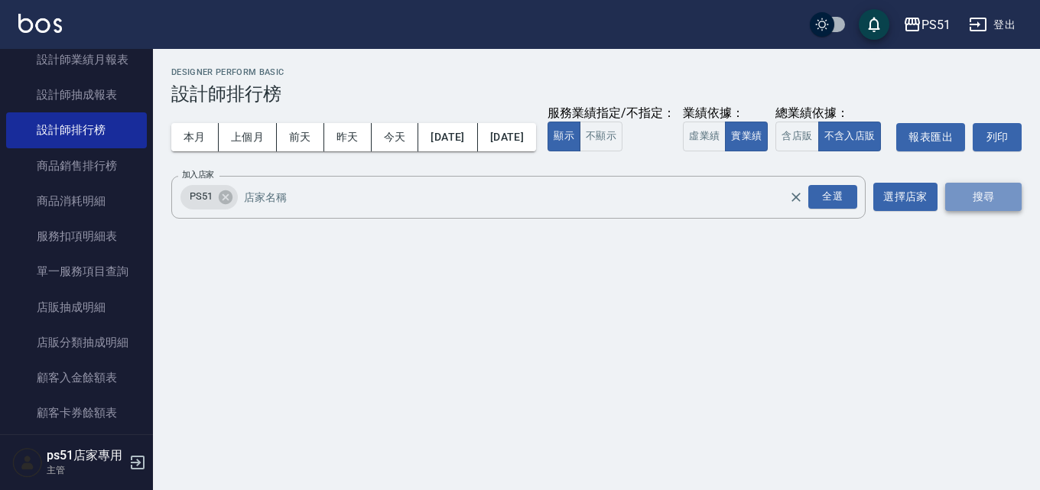
click at [947, 211] on button "搜尋" at bounding box center [984, 197] width 77 height 28
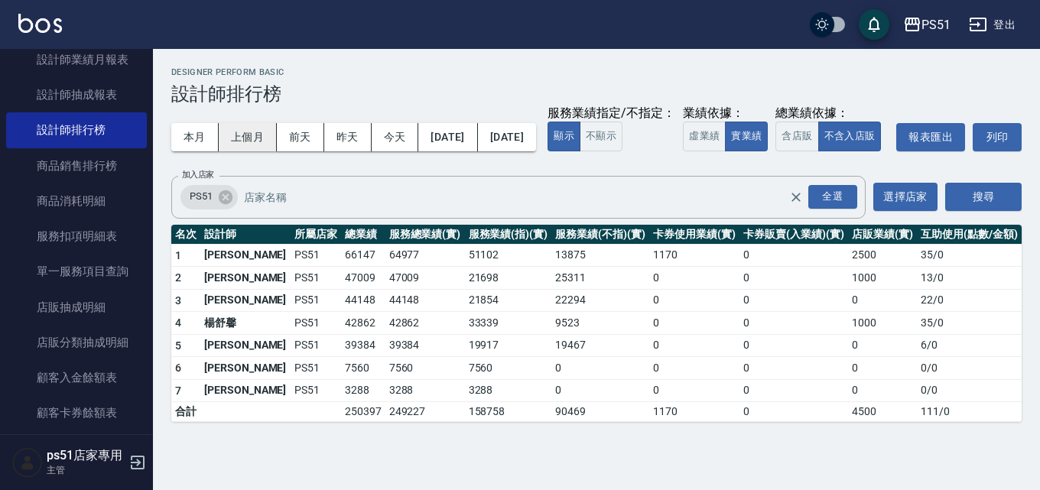
click at [255, 134] on button "上個月" at bounding box center [248, 137] width 58 height 28
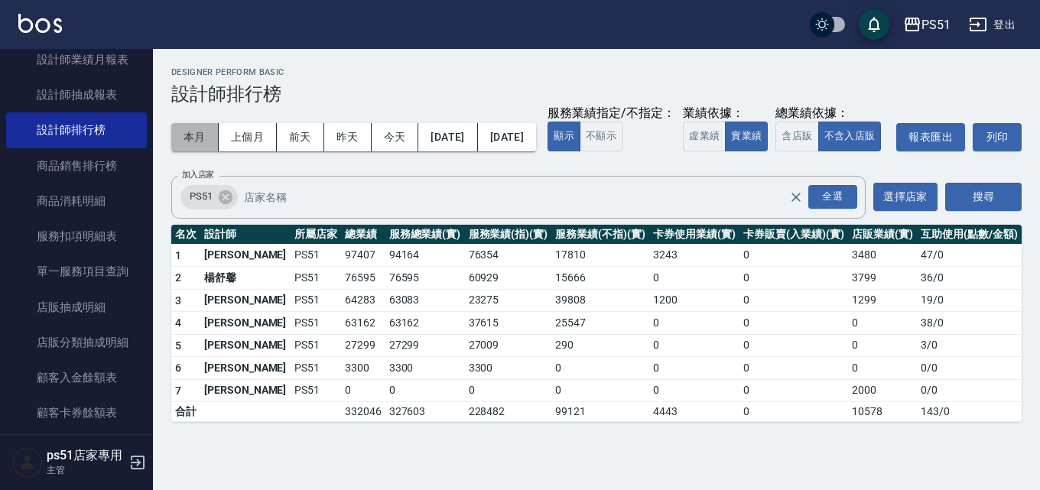
click at [195, 135] on button "本月" at bounding box center [194, 137] width 47 height 28
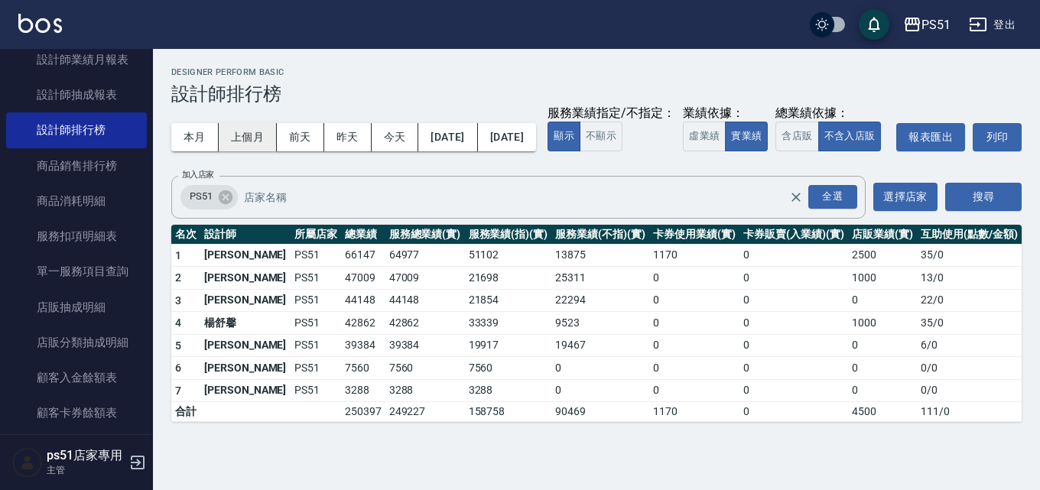
click at [243, 142] on button "上個月" at bounding box center [248, 137] width 58 height 28
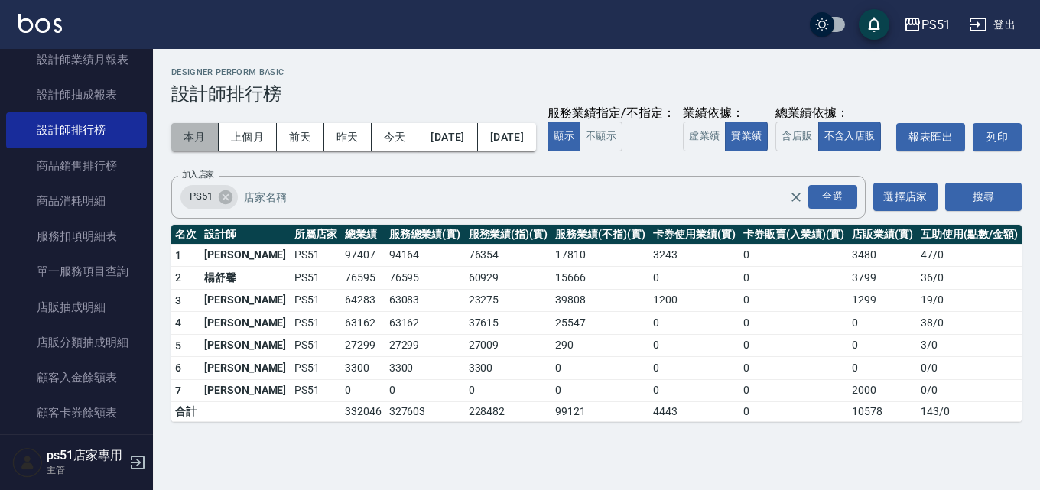
click at [209, 139] on button "本月" at bounding box center [194, 137] width 47 height 28
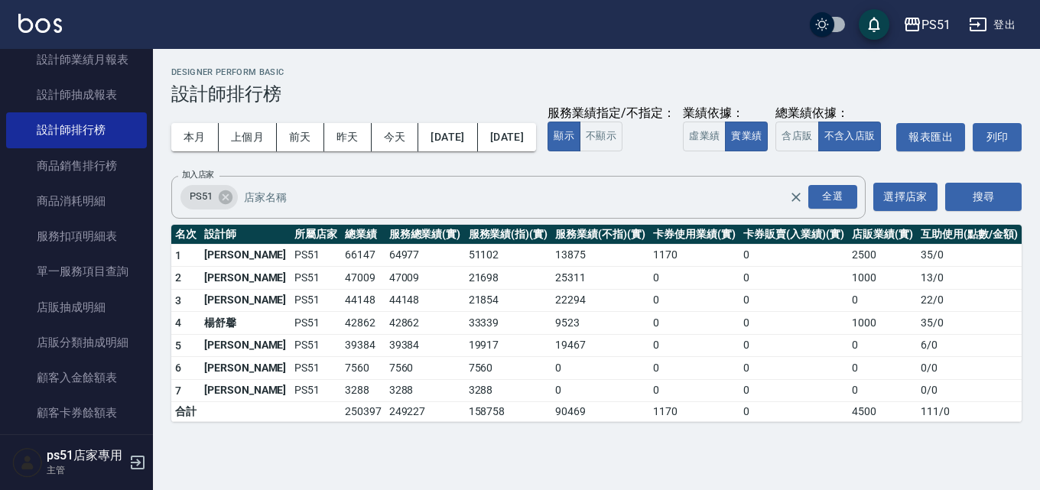
click at [610, 92] on h3 "設計師排行榜" at bounding box center [596, 93] width 851 height 21
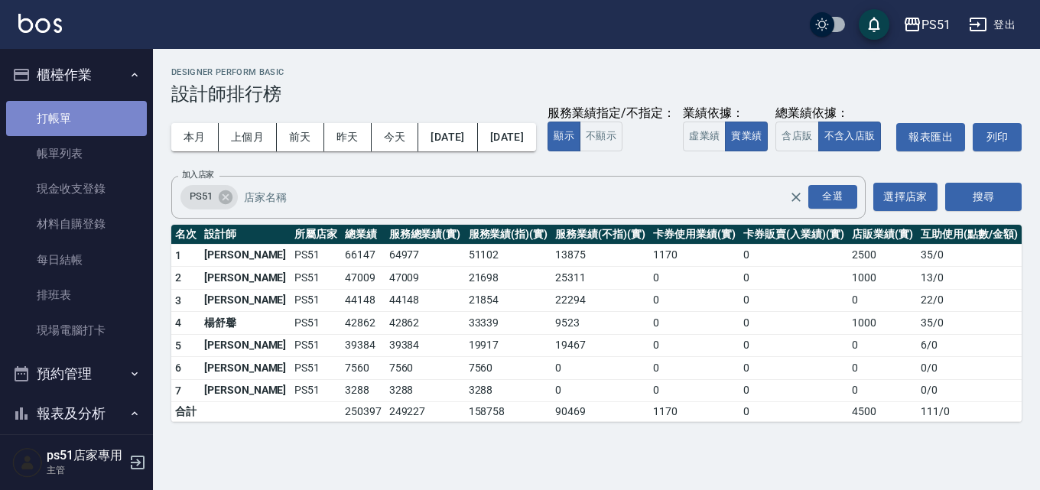
click at [95, 115] on link "打帳單" at bounding box center [76, 118] width 141 height 35
